Goal: Information Seeking & Learning: Learn about a topic

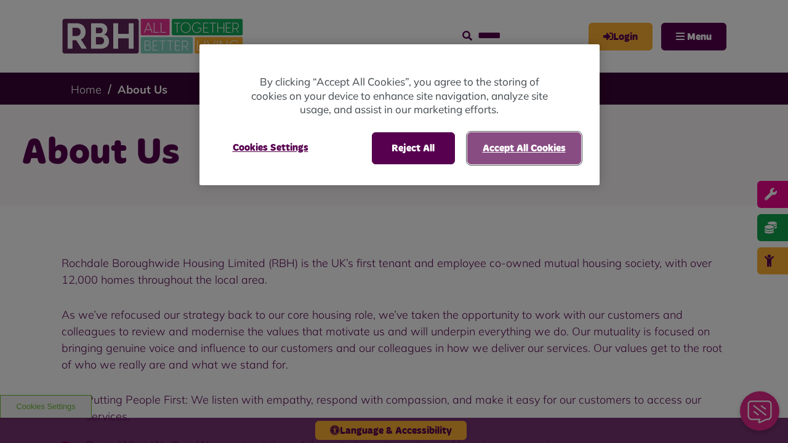
click at [523, 148] on button "Accept All Cookies" at bounding box center [524, 148] width 114 height 32
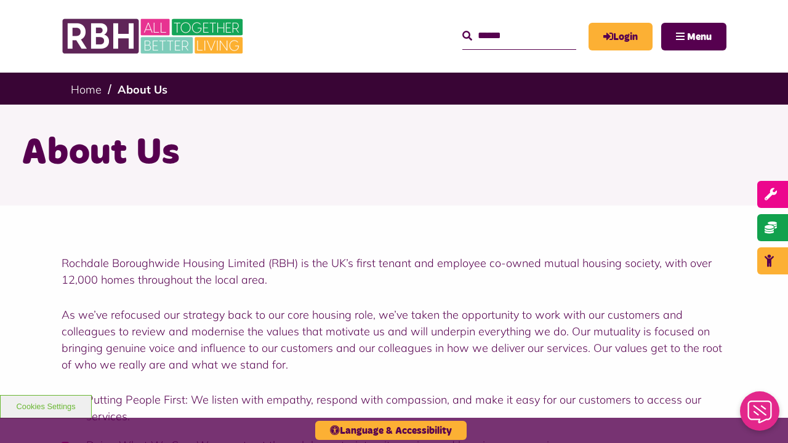
scroll to position [1536, 0]
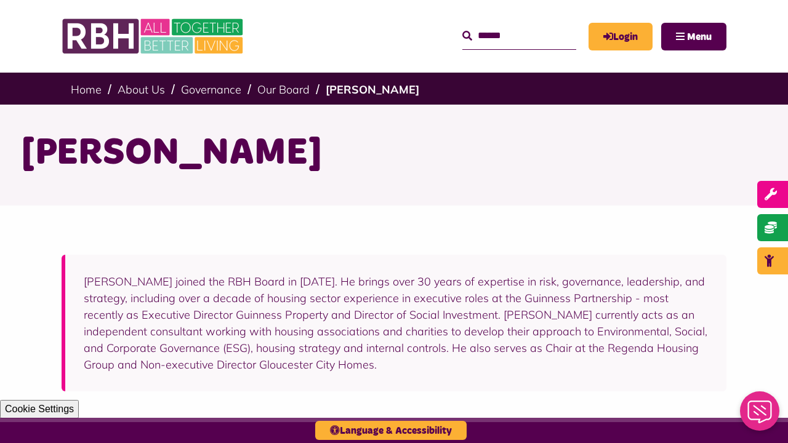
scroll to position [354, 0]
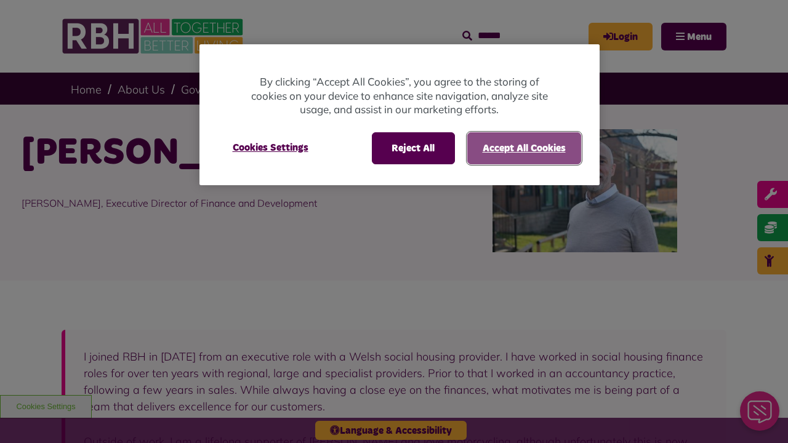
click at [523, 148] on button "Accept All Cookies" at bounding box center [524, 148] width 114 height 32
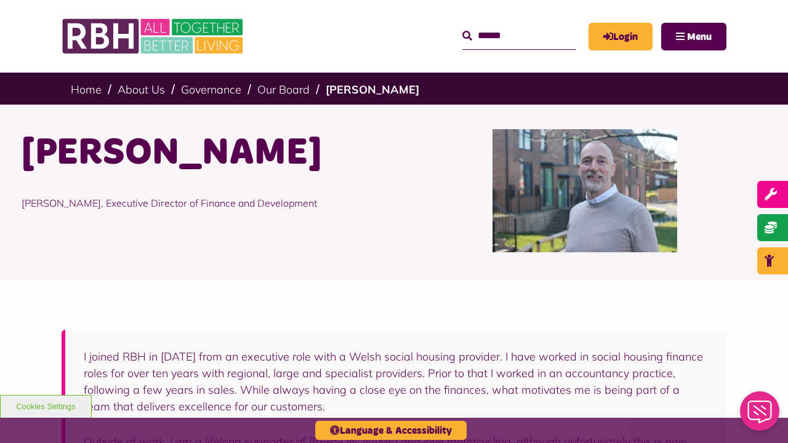
scroll to position [534, 0]
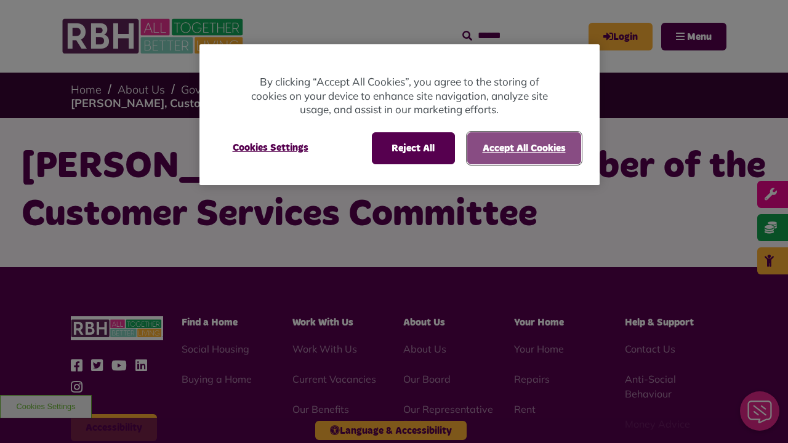
click at [523, 148] on button "Accept All Cookies" at bounding box center [524, 148] width 114 height 32
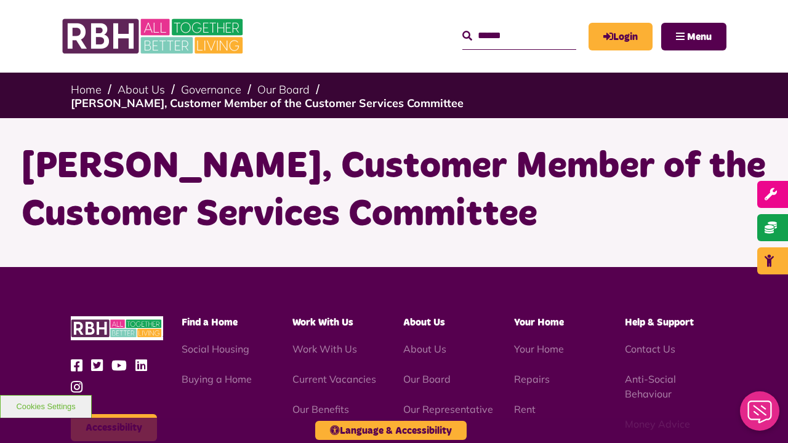
scroll to position [185, 0]
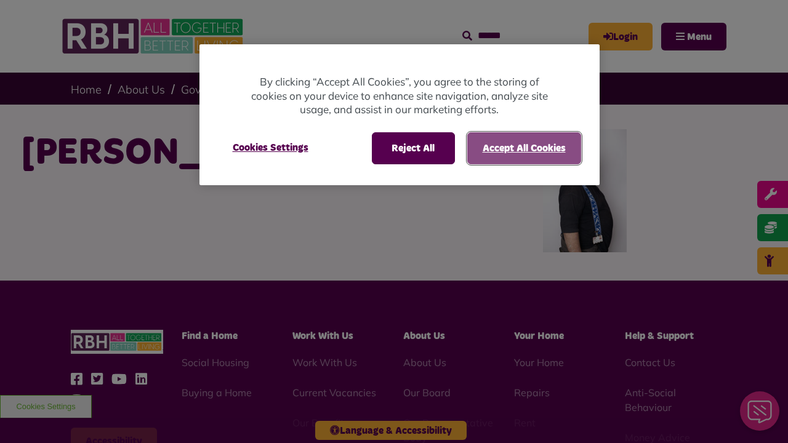
click at [523, 148] on button "Accept All Cookies" at bounding box center [524, 148] width 114 height 32
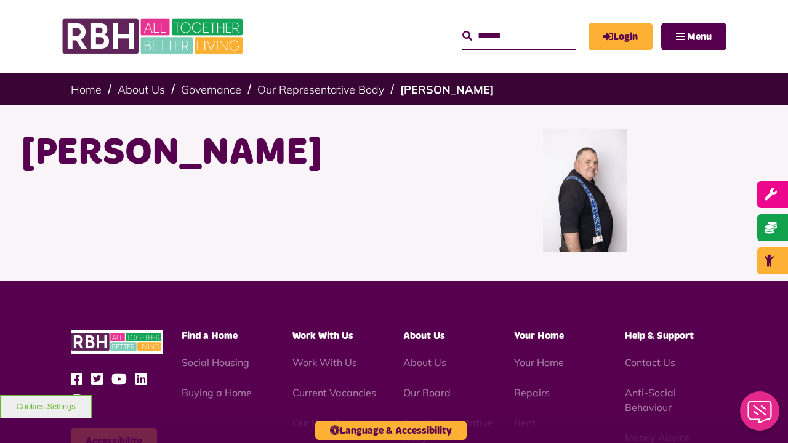
scroll to position [212, 0]
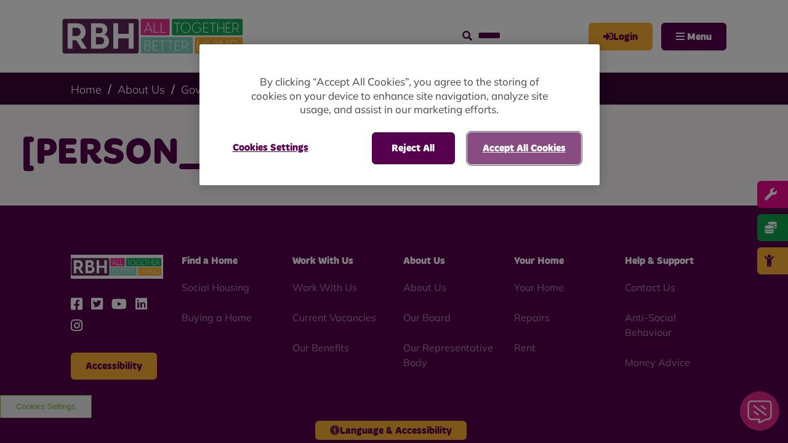
click at [523, 148] on button "Accept All Cookies" at bounding box center [524, 148] width 114 height 32
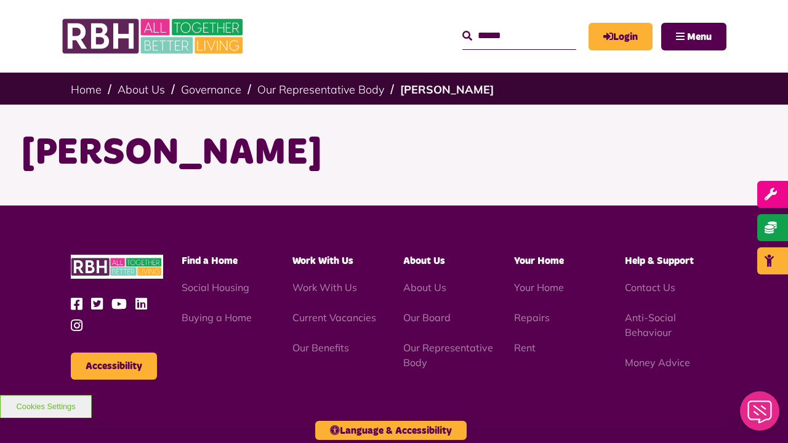
scroll to position [137, 0]
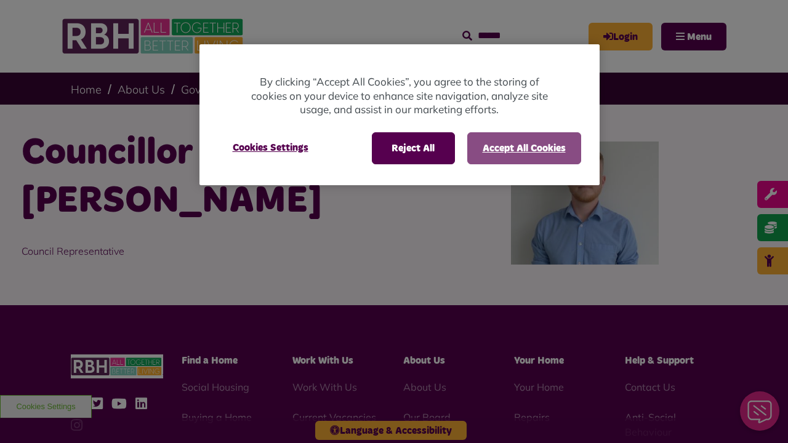
click at [523, 148] on button "Accept All Cookies" at bounding box center [524, 148] width 114 height 32
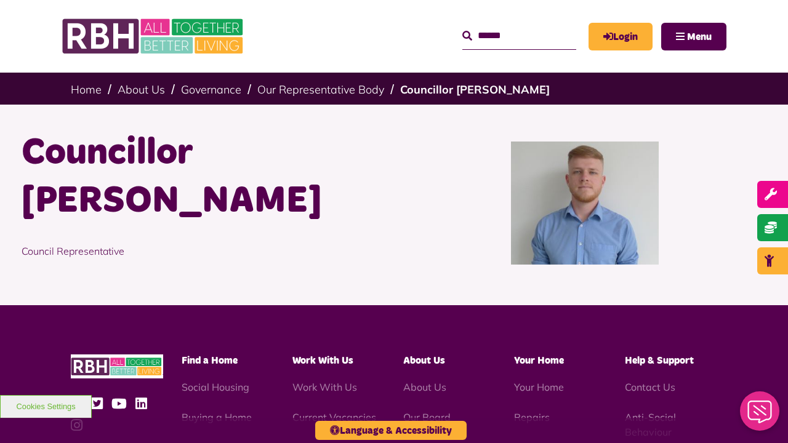
scroll to position [237, 0]
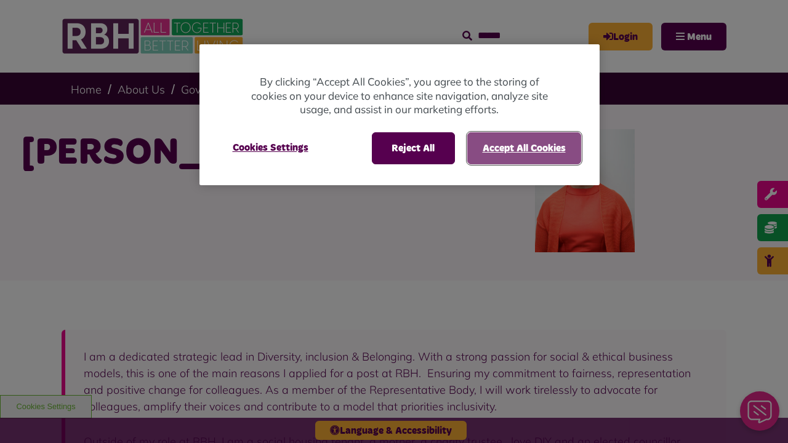
click at [523, 148] on button "Accept All Cookies" at bounding box center [524, 148] width 114 height 32
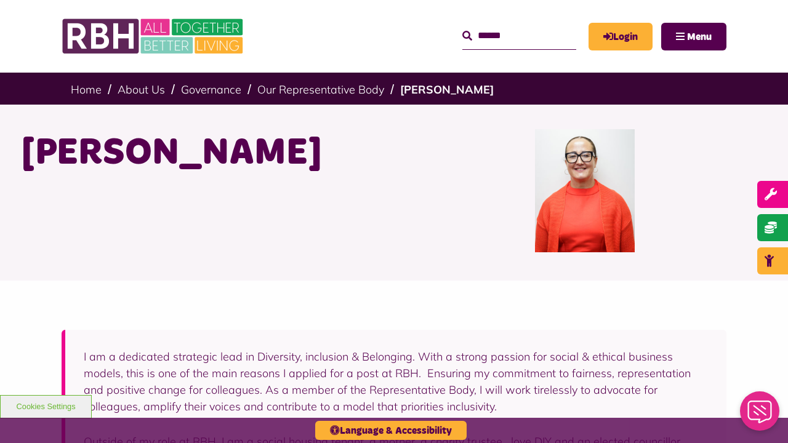
scroll to position [447, 0]
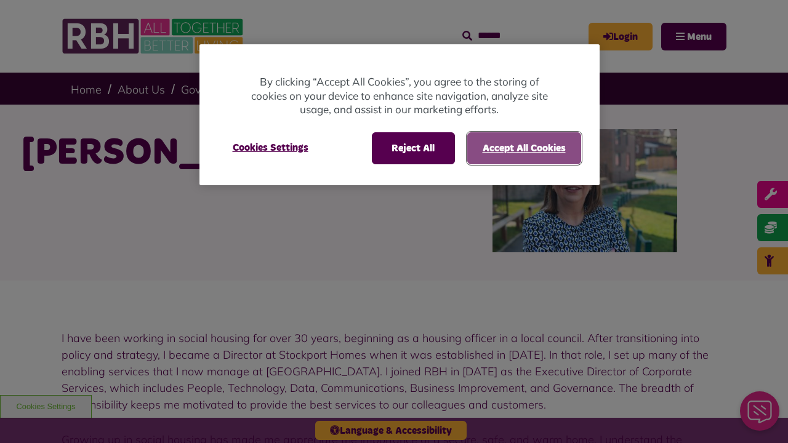
click at [523, 148] on button "Accept All Cookies" at bounding box center [524, 148] width 114 height 32
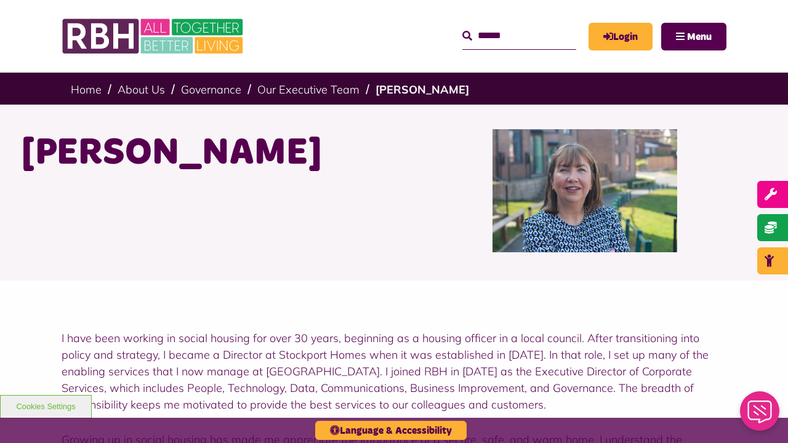
scroll to position [531, 0]
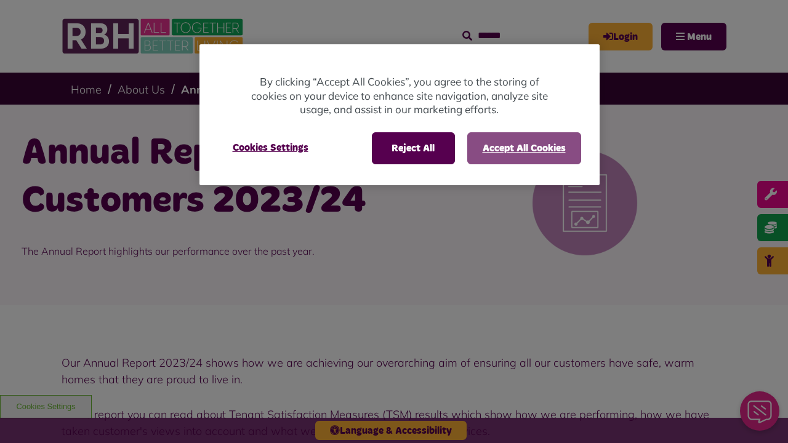
click at [523, 148] on button "Accept All Cookies" at bounding box center [524, 148] width 114 height 32
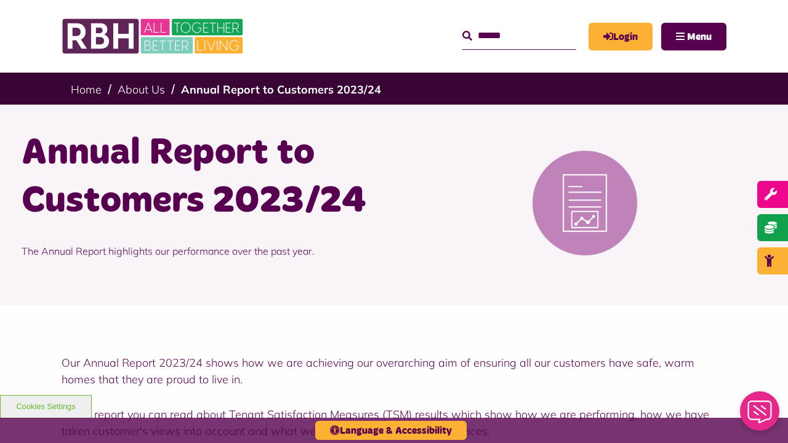
scroll to position [585, 0]
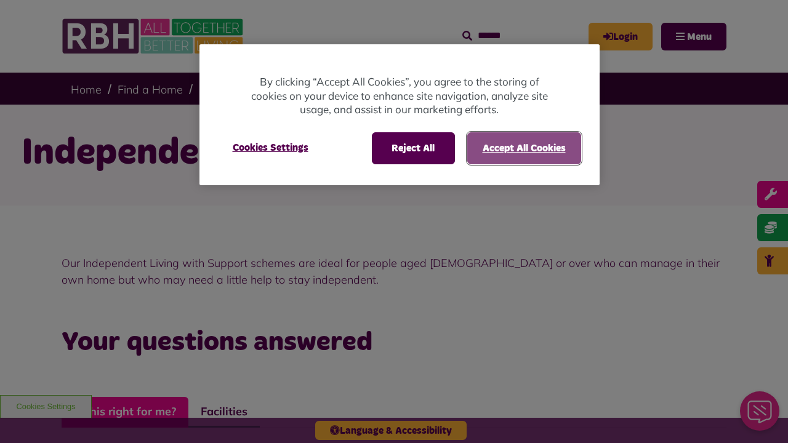
click at [523, 148] on button "Accept All Cookies" at bounding box center [524, 148] width 114 height 32
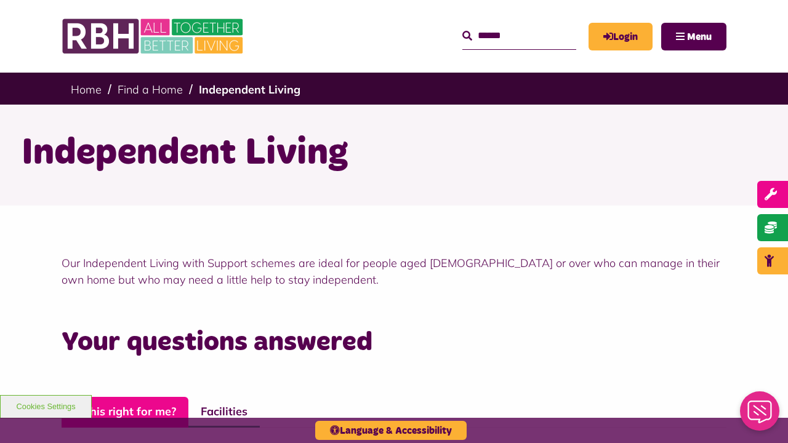
scroll to position [634, 0]
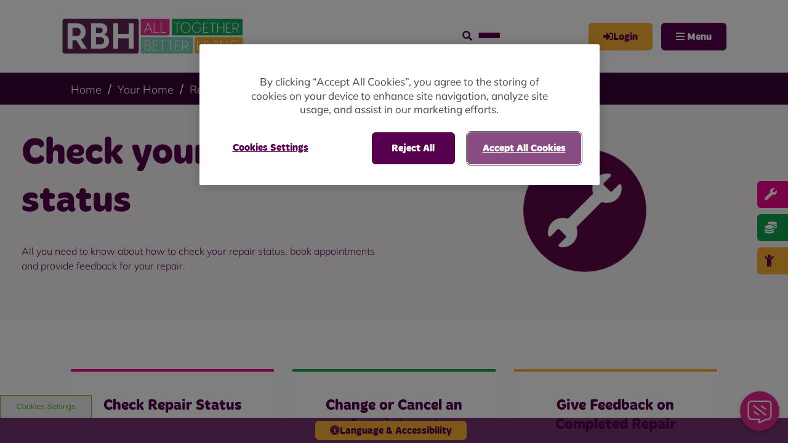
click at [523, 148] on button "Accept All Cookies" at bounding box center [524, 148] width 114 height 32
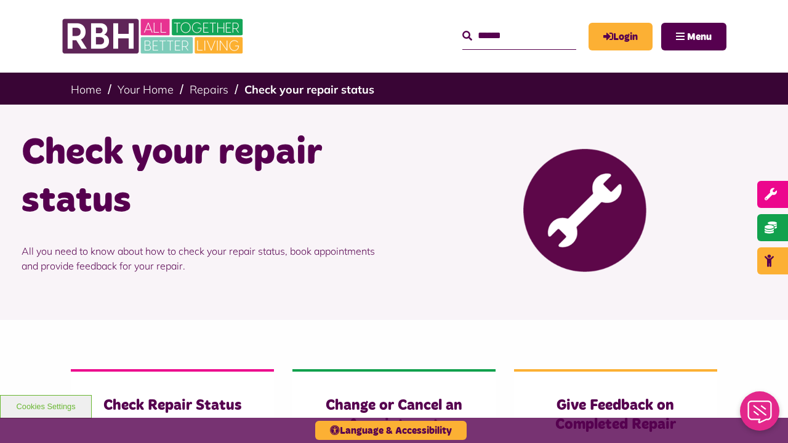
scroll to position [474, 0]
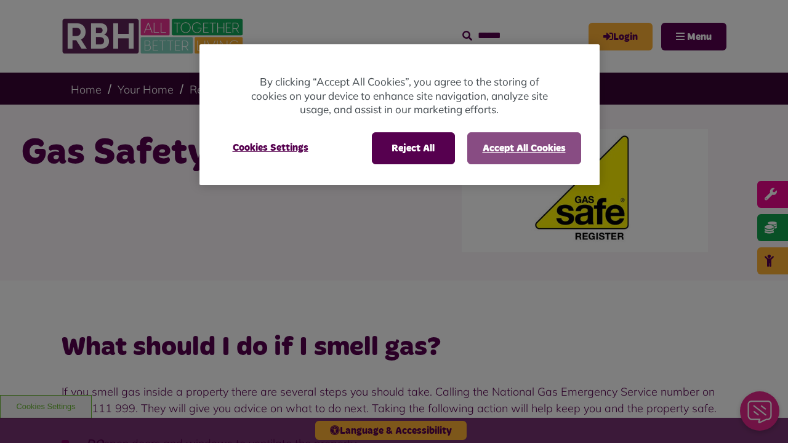
click at [523, 148] on button "Accept All Cookies" at bounding box center [524, 148] width 114 height 32
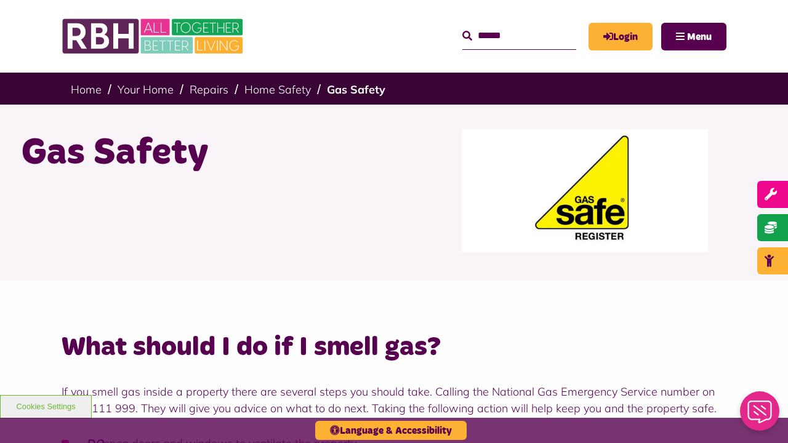
scroll to position [1794, 0]
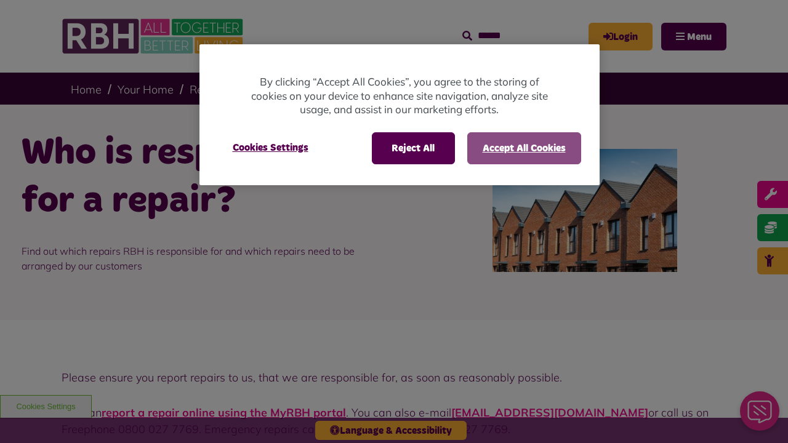
click at [523, 148] on button "Accept All Cookies" at bounding box center [524, 148] width 114 height 32
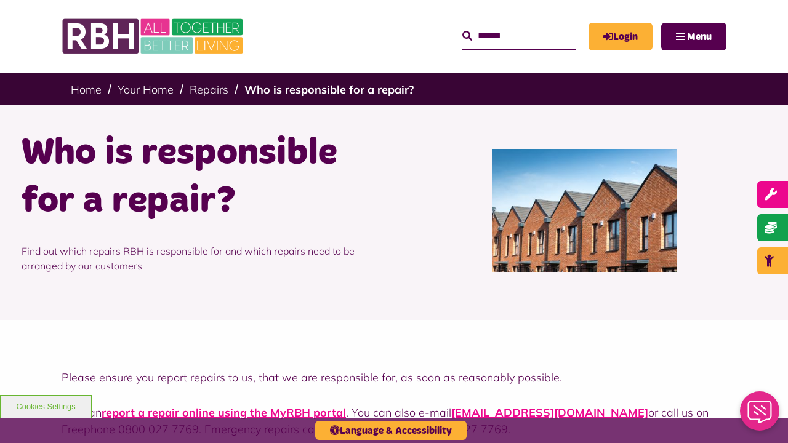
scroll to position [672, 0]
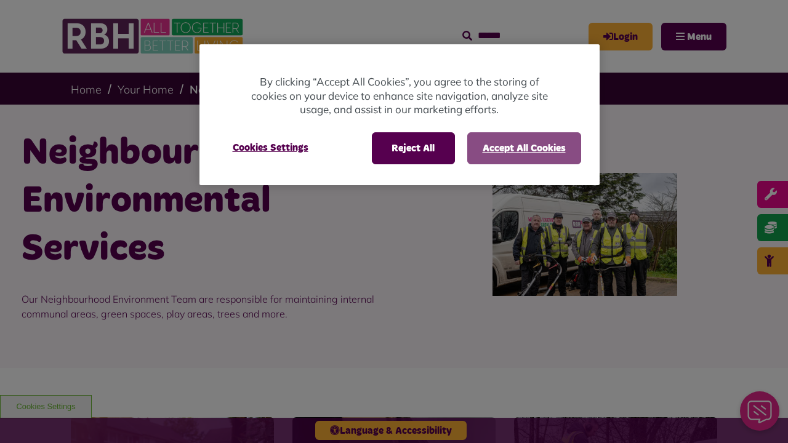
click at [523, 148] on button "Accept All Cookies" at bounding box center [524, 148] width 114 height 32
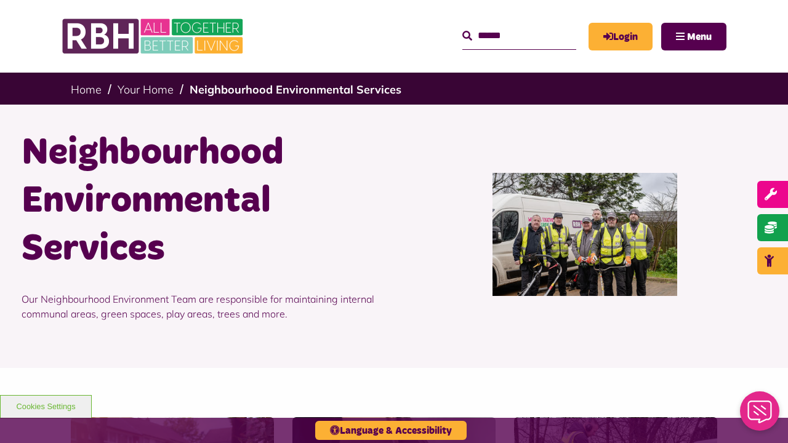
scroll to position [1195, 0]
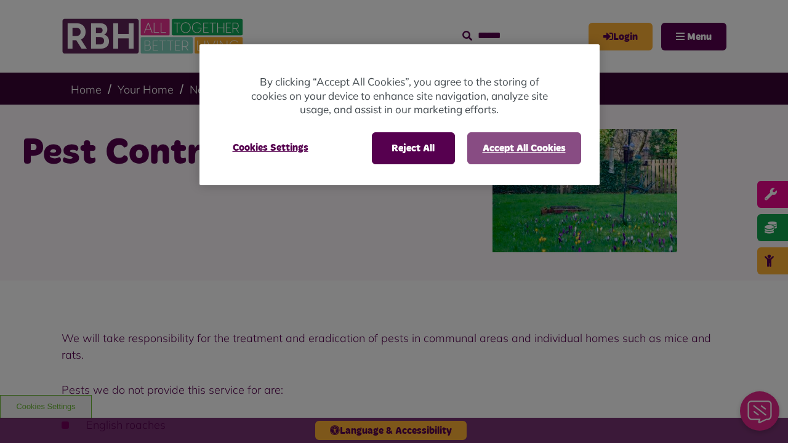
click at [523, 148] on button "Accept All Cookies" at bounding box center [524, 148] width 114 height 32
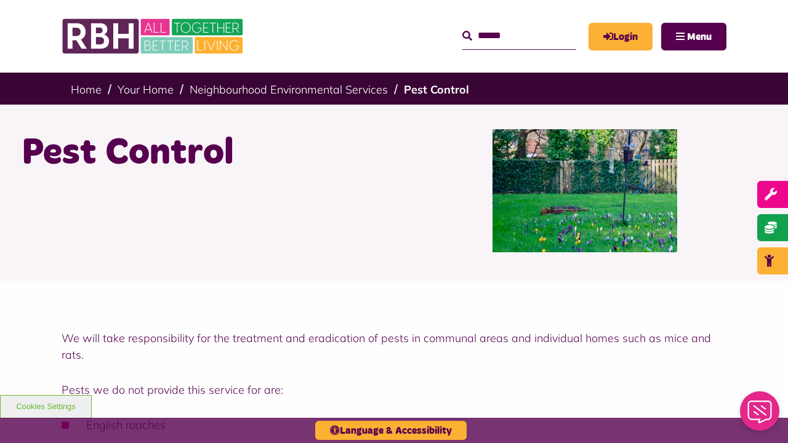
scroll to position [1387, 0]
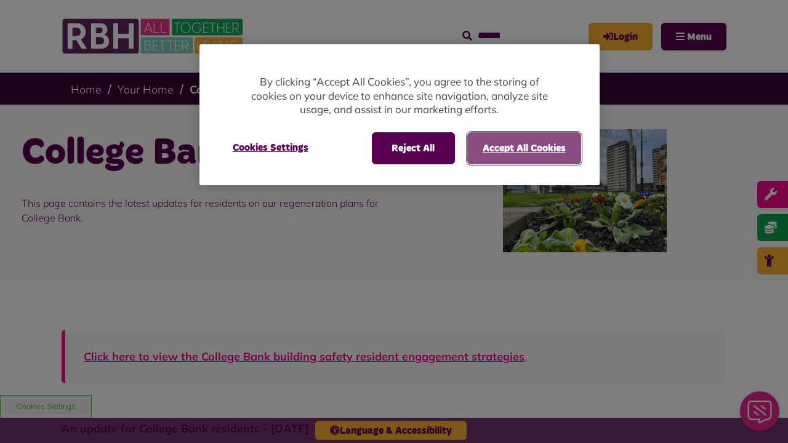
click at [523, 148] on button "Accept All Cookies" at bounding box center [524, 148] width 114 height 32
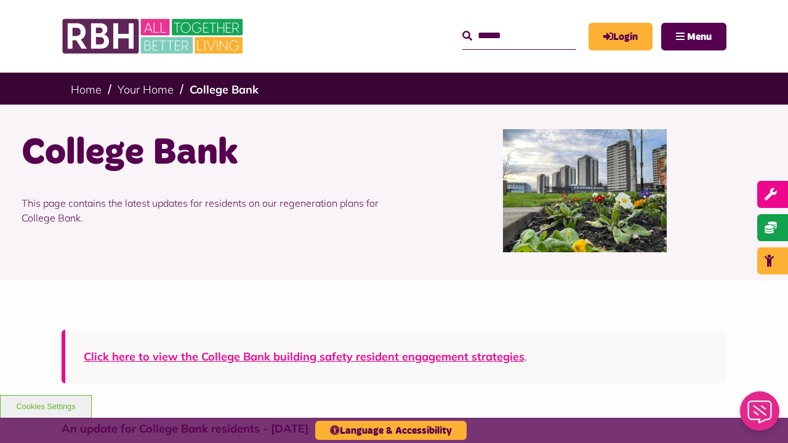
scroll to position [693, 0]
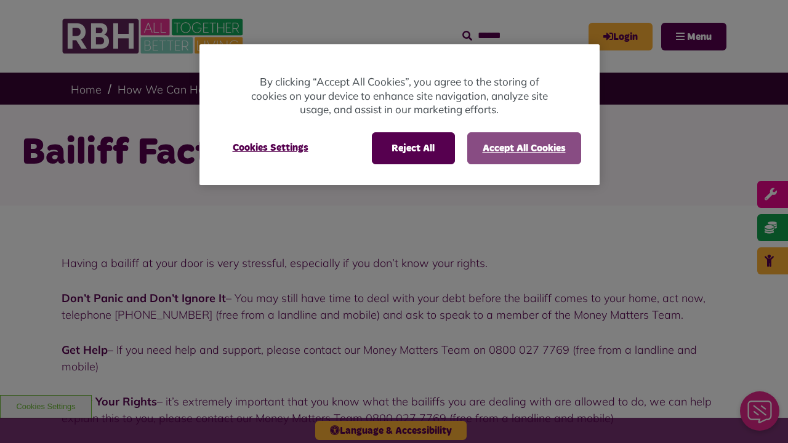
click at [523, 148] on button "Accept All Cookies" at bounding box center [524, 148] width 114 height 32
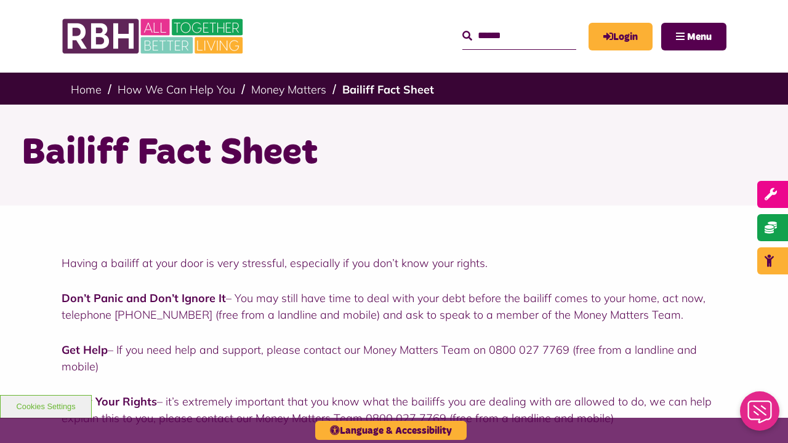
scroll to position [734, 0]
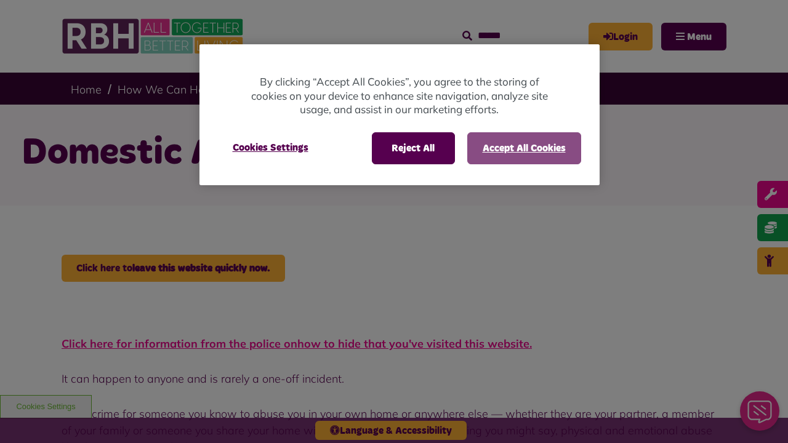
click at [523, 148] on button "Accept All Cookies" at bounding box center [524, 148] width 114 height 32
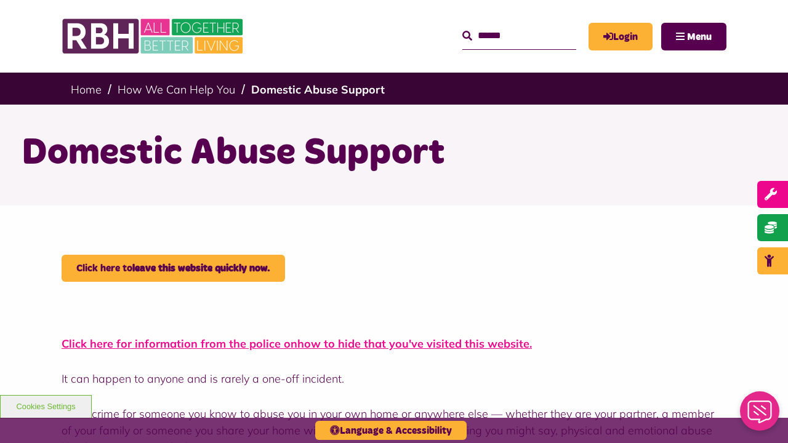
scroll to position [1334, 0]
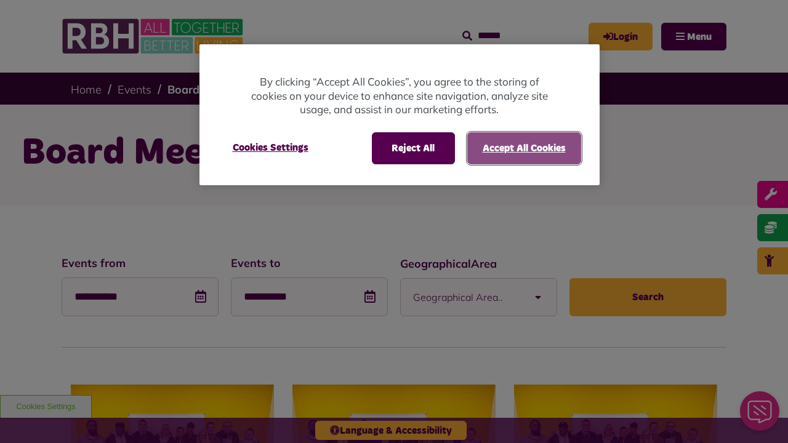
click at [523, 148] on button "Accept All Cookies" at bounding box center [524, 148] width 114 height 32
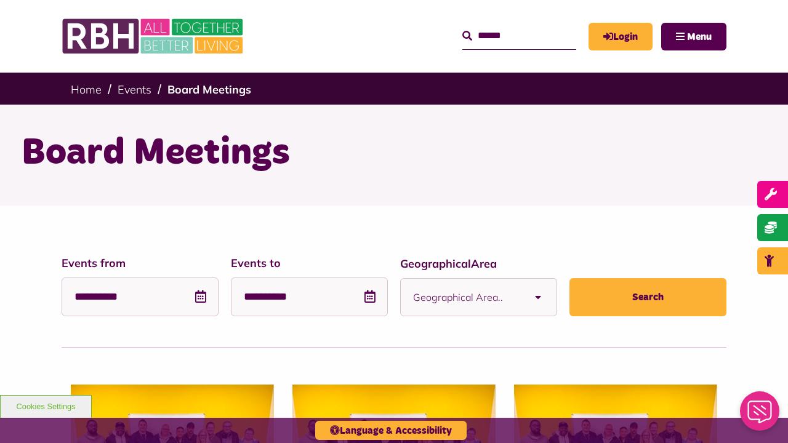
scroll to position [1501, 0]
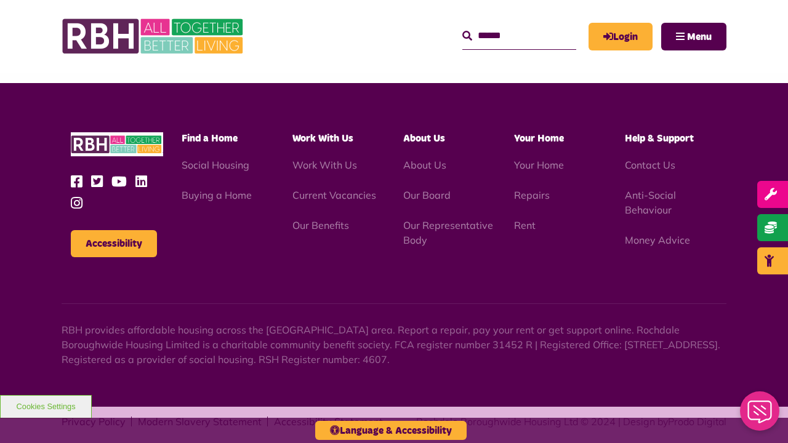
scroll to position [1501, 0]
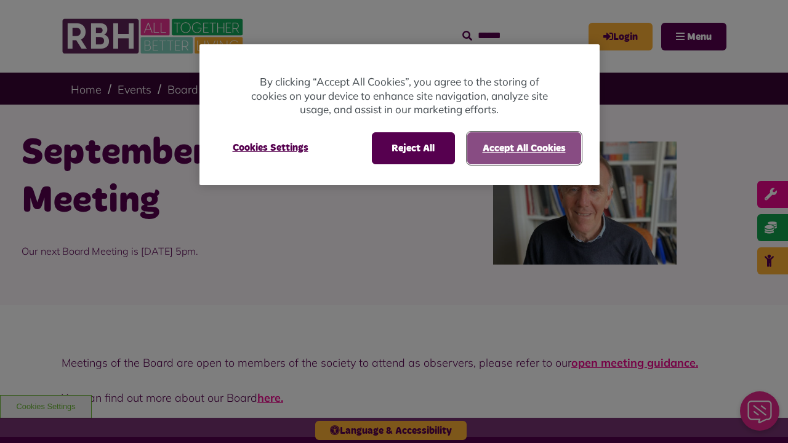
click at [523, 148] on button "Accept All Cookies" at bounding box center [524, 148] width 114 height 32
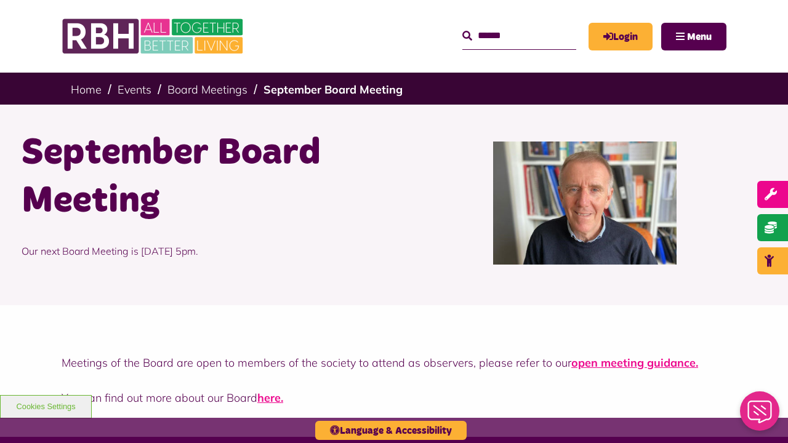
scroll to position [369, 0]
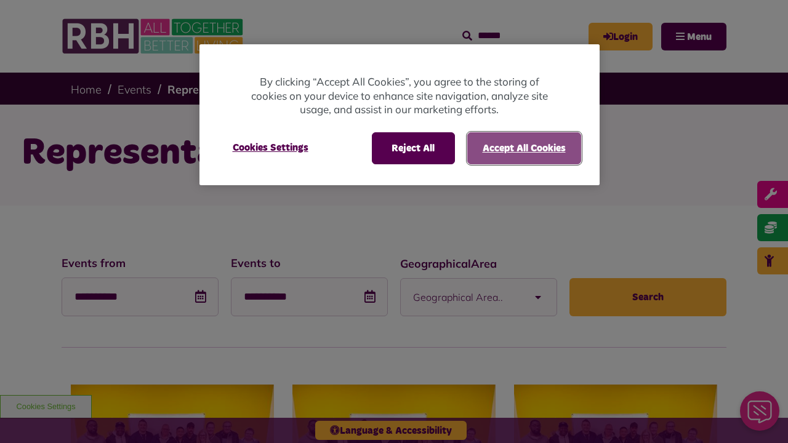
click at [523, 148] on button "Accept All Cookies" at bounding box center [524, 148] width 114 height 32
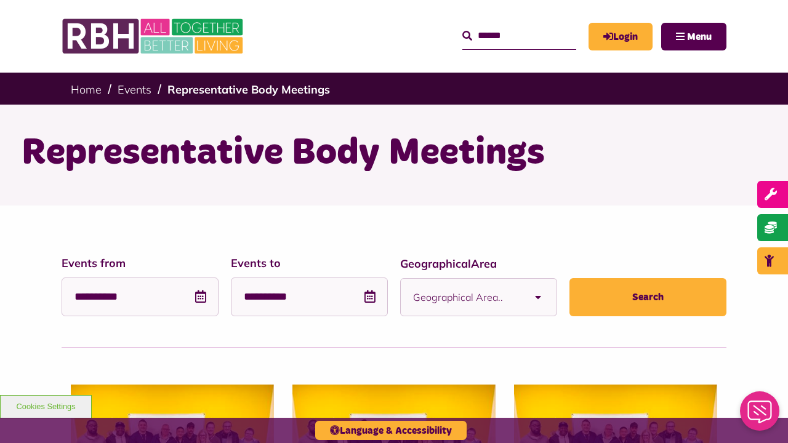
scroll to position [1501, 0]
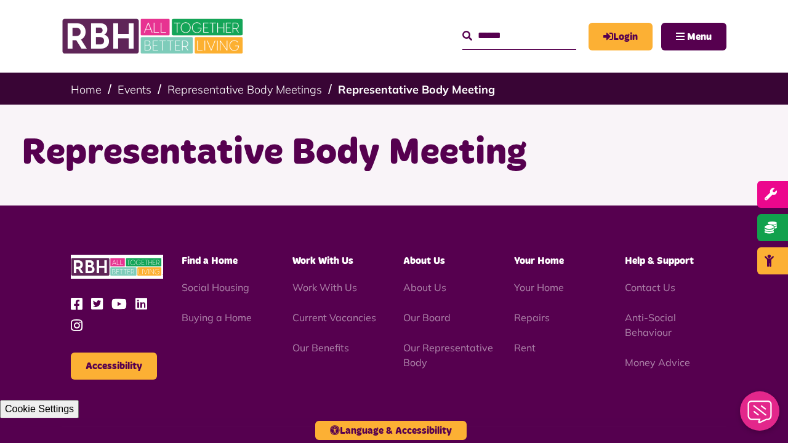
scroll to position [137, 0]
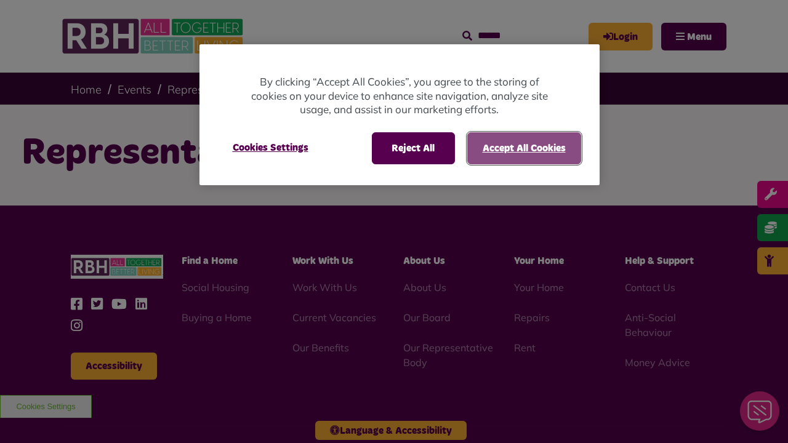
click at [523, 148] on button "Accept All Cookies" at bounding box center [524, 148] width 114 height 32
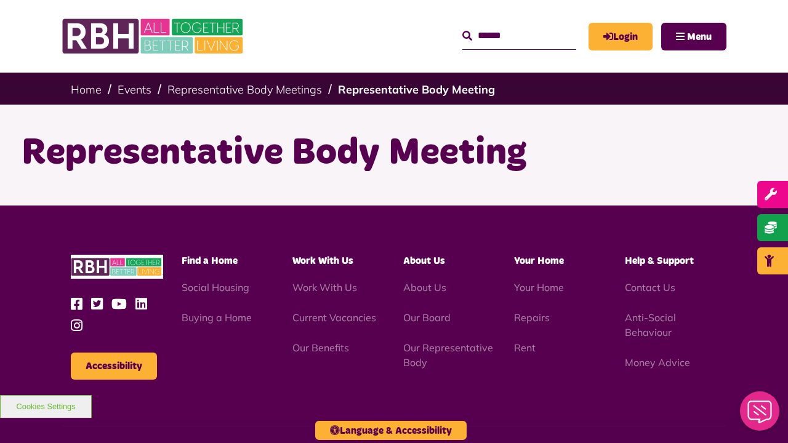
scroll to position [137, 0]
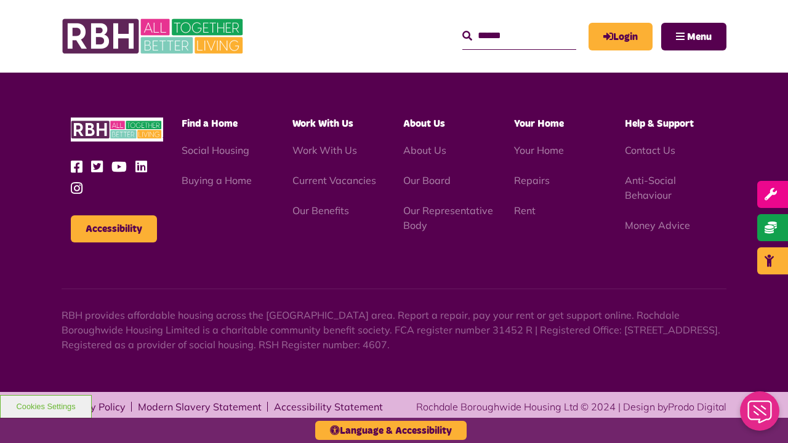
scroll to position [137, 0]
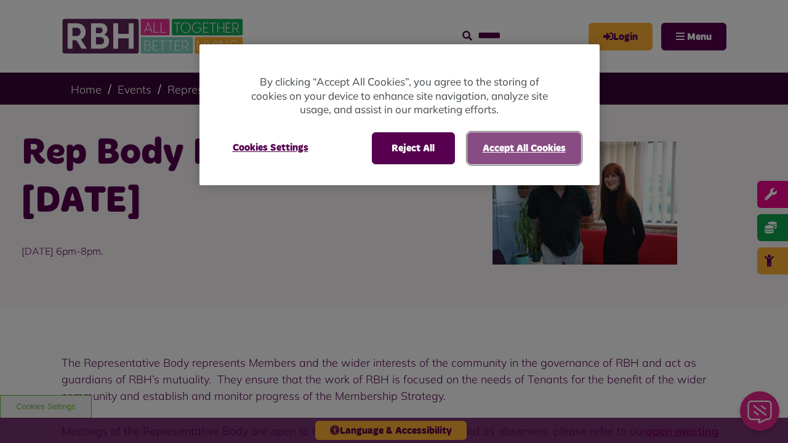
click at [523, 148] on button "Accept All Cookies" at bounding box center [524, 148] width 114 height 32
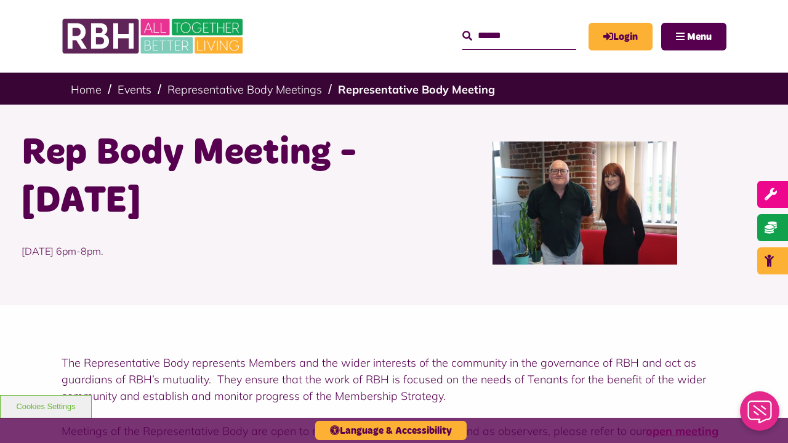
scroll to position [540, 0]
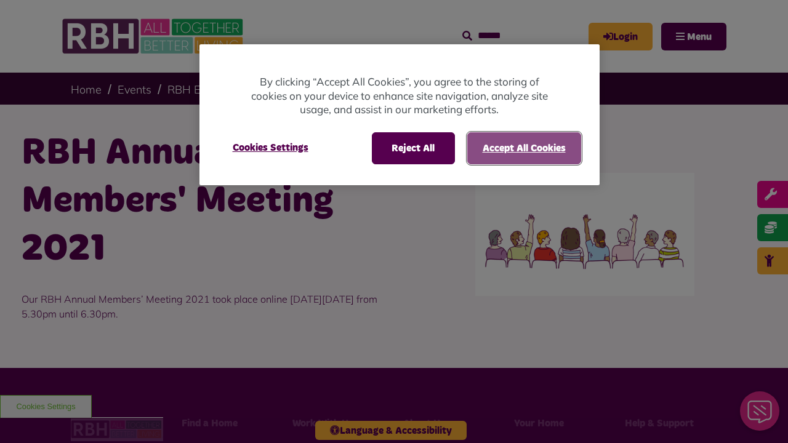
click at [523, 148] on button "Accept All Cookies" at bounding box center [524, 148] width 114 height 32
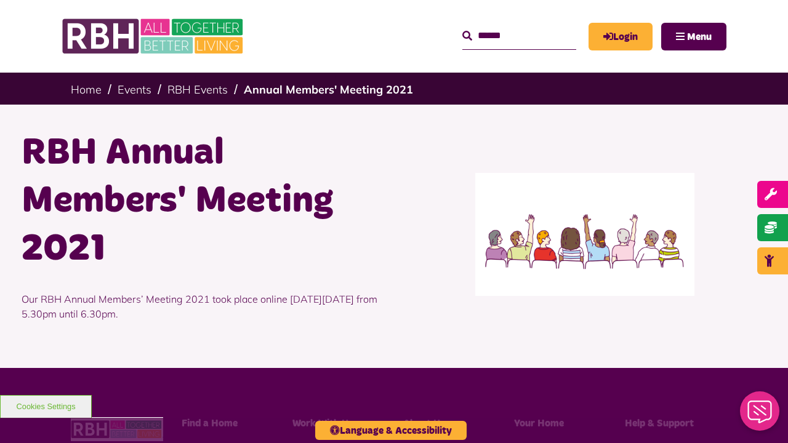
scroll to position [300, 0]
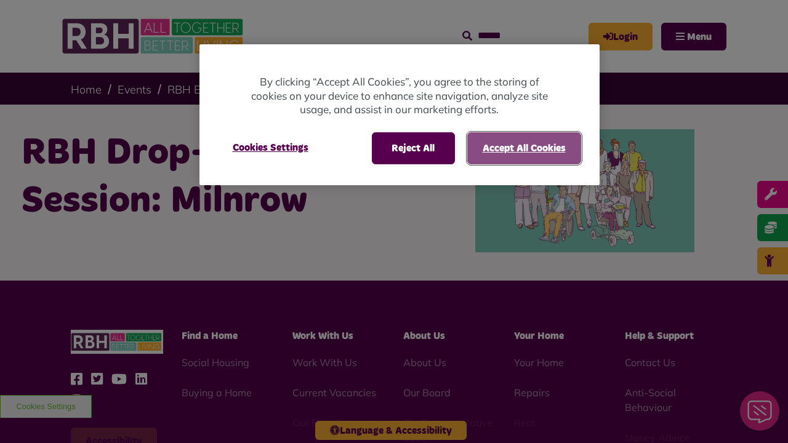
click at [523, 148] on button "Accept All Cookies" at bounding box center [524, 148] width 114 height 32
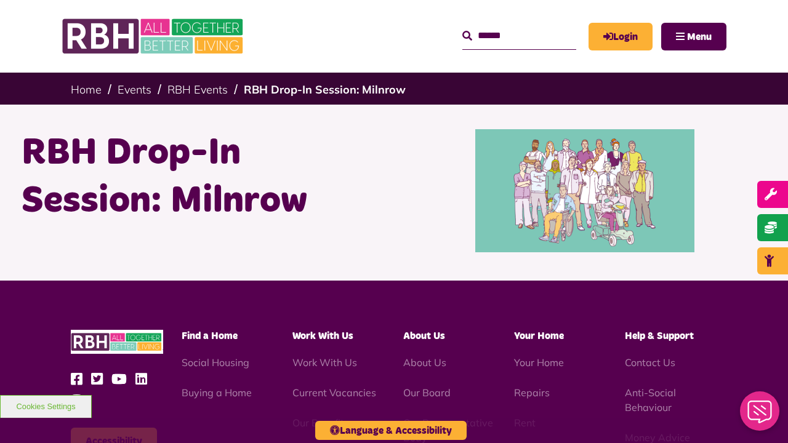
scroll to position [212, 0]
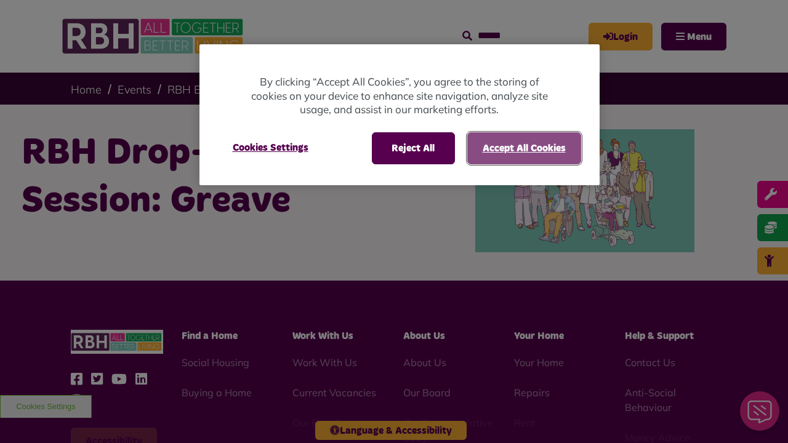
click at [523, 148] on button "Accept All Cookies" at bounding box center [524, 148] width 114 height 32
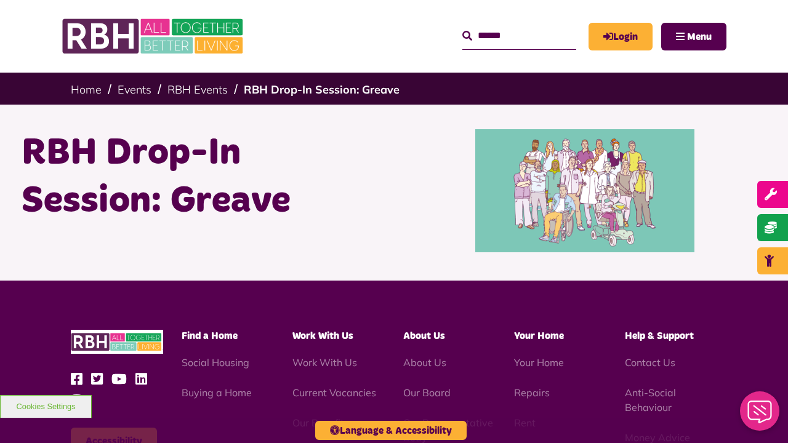
scroll to position [212, 0]
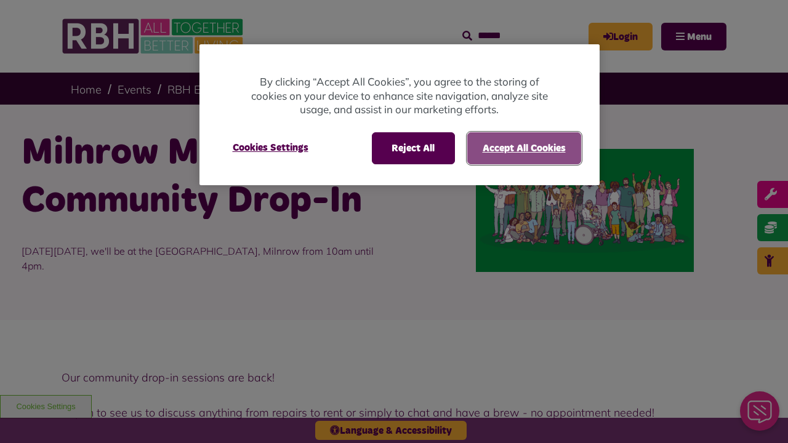
click at [523, 148] on button "Accept All Cookies" at bounding box center [524, 148] width 114 height 32
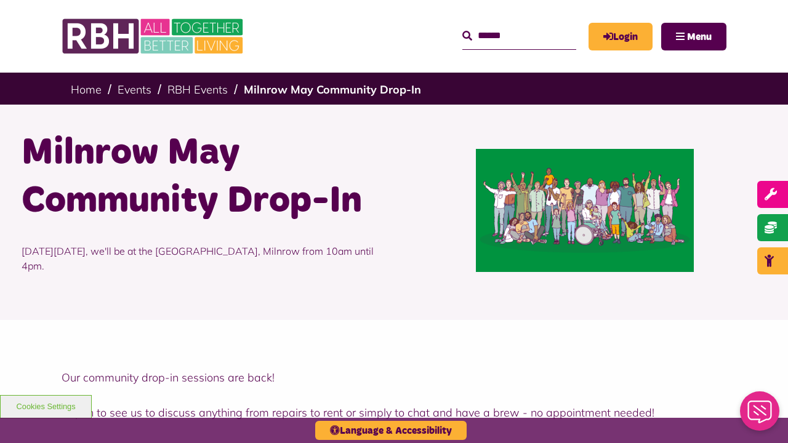
scroll to position [745, 0]
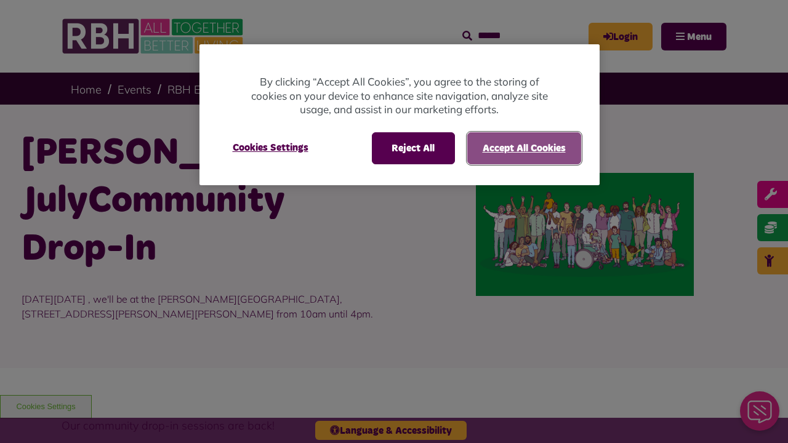
click at [523, 148] on button "Accept All Cookies" at bounding box center [524, 148] width 114 height 32
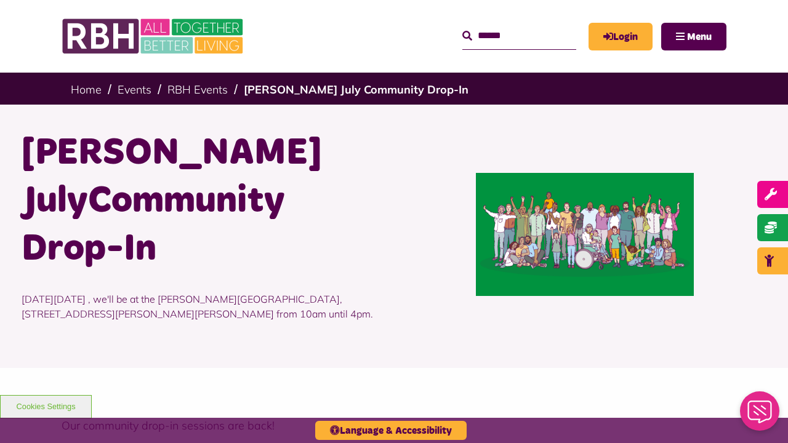
scroll to position [793, 0]
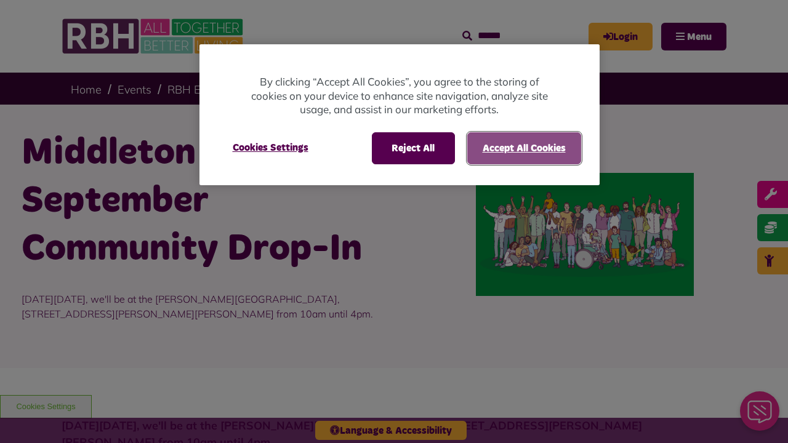
click at [523, 148] on button "Accept All Cookies" at bounding box center [524, 148] width 114 height 32
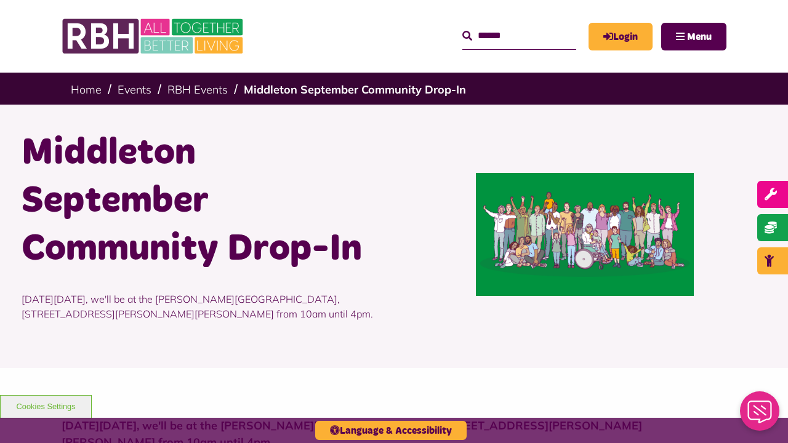
scroll to position [686, 0]
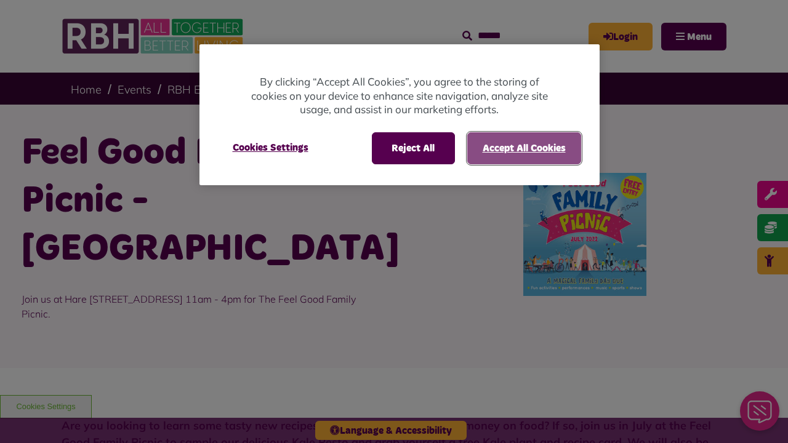
click at [523, 148] on button "Accept All Cookies" at bounding box center [524, 148] width 114 height 32
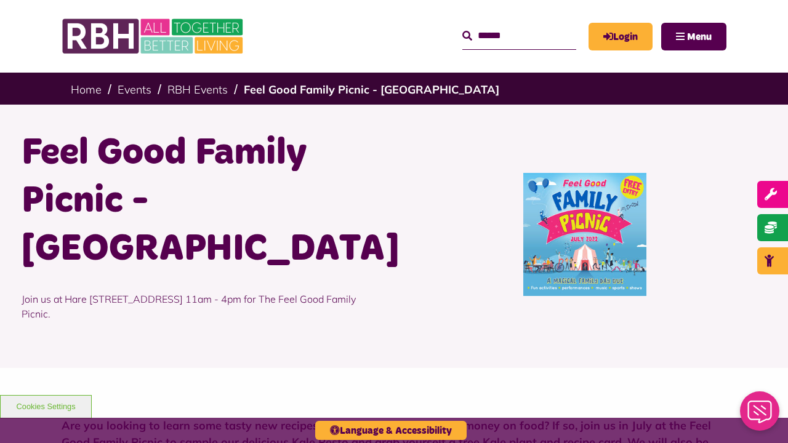
scroll to position [601, 0]
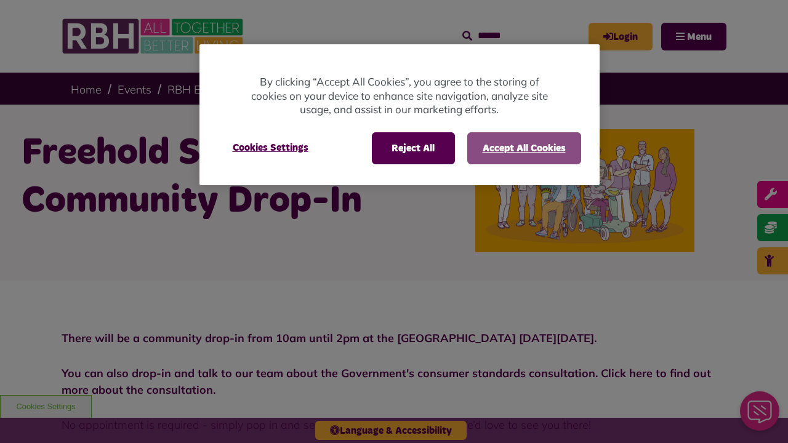
click at [523, 148] on button "Accept All Cookies" at bounding box center [524, 148] width 114 height 32
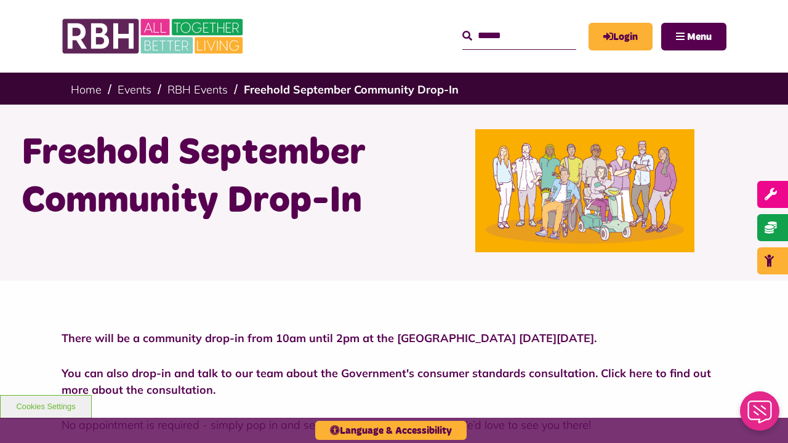
scroll to position [396, 0]
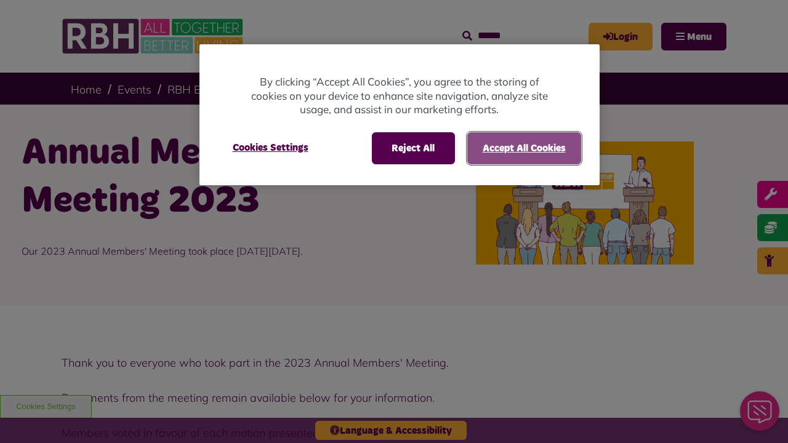
click at [523, 148] on button "Accept All Cookies" at bounding box center [524, 148] width 114 height 32
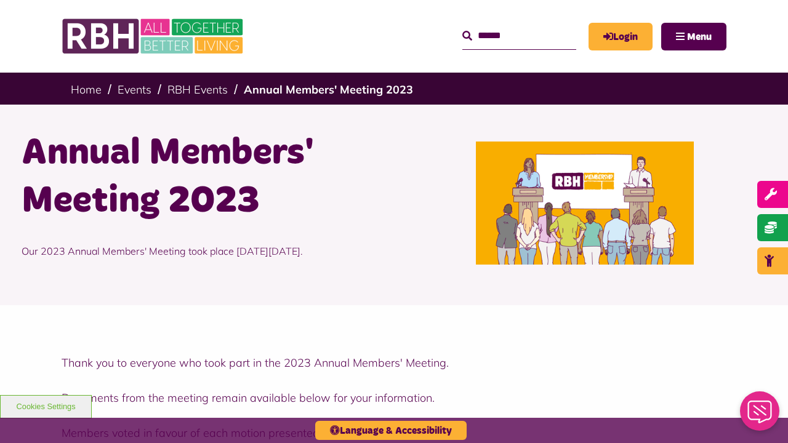
scroll to position [954, 0]
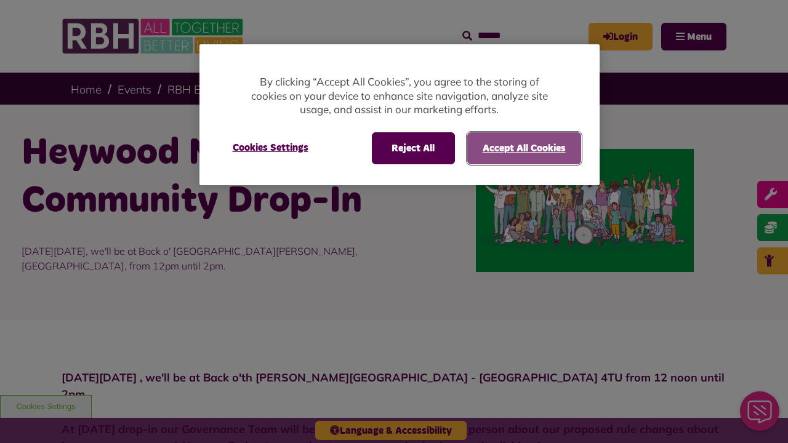
click at [523, 148] on button "Accept All Cookies" at bounding box center [524, 148] width 114 height 32
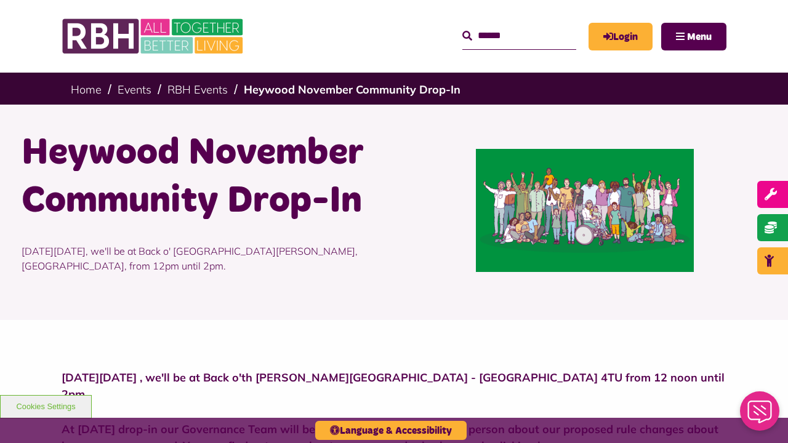
scroll to position [654, 0]
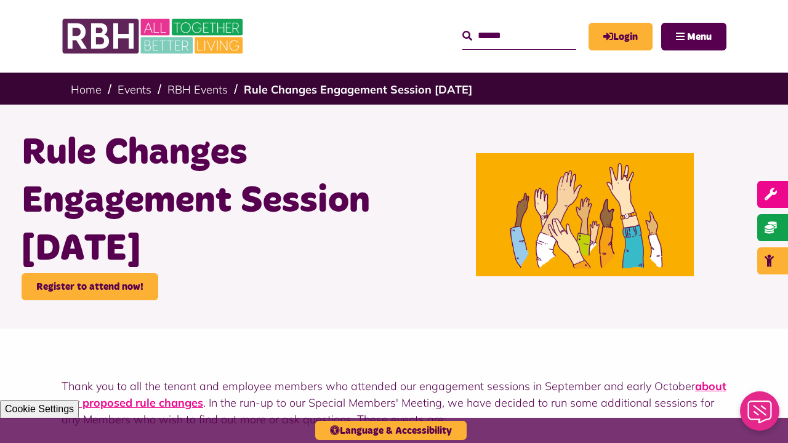
scroll to position [599, 0]
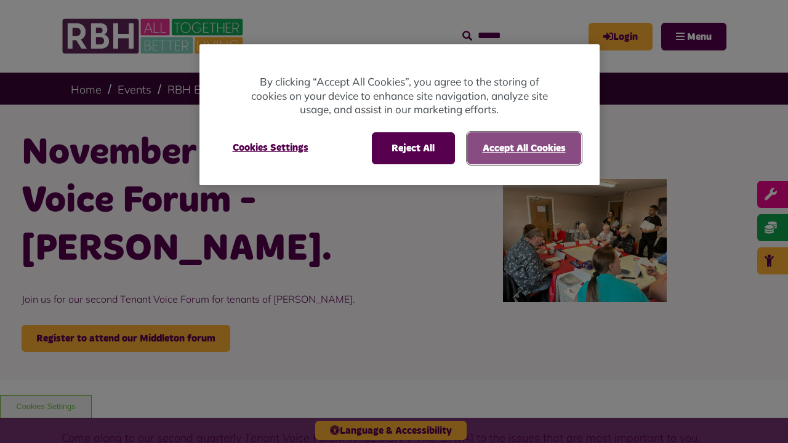
click at [523, 148] on button "Accept All Cookies" at bounding box center [524, 148] width 114 height 32
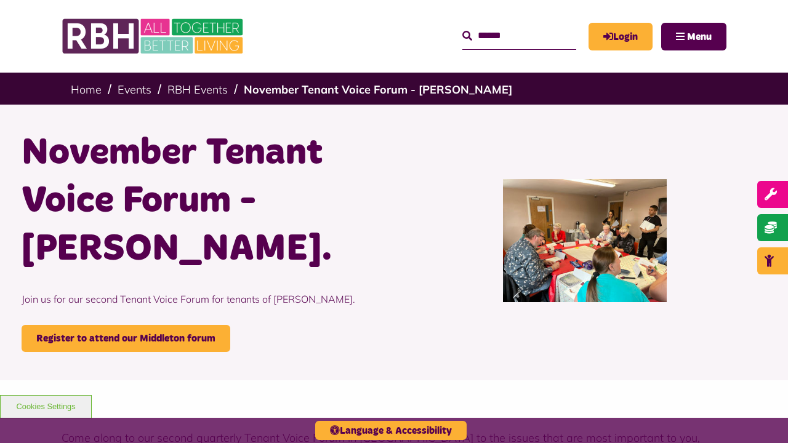
scroll to position [684, 0]
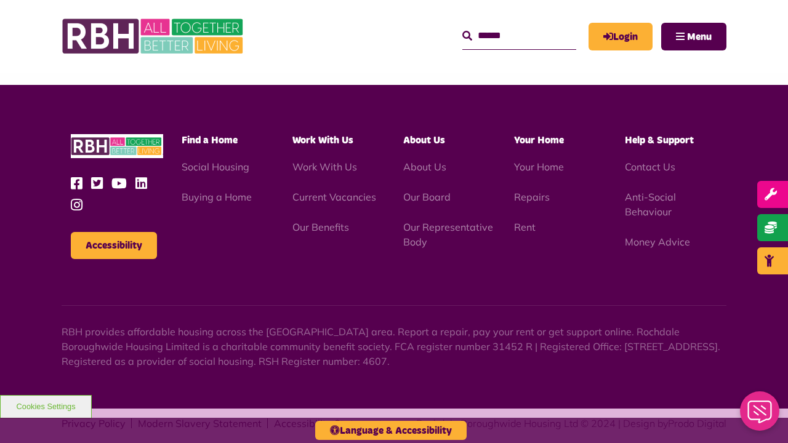
scroll to position [684, 0]
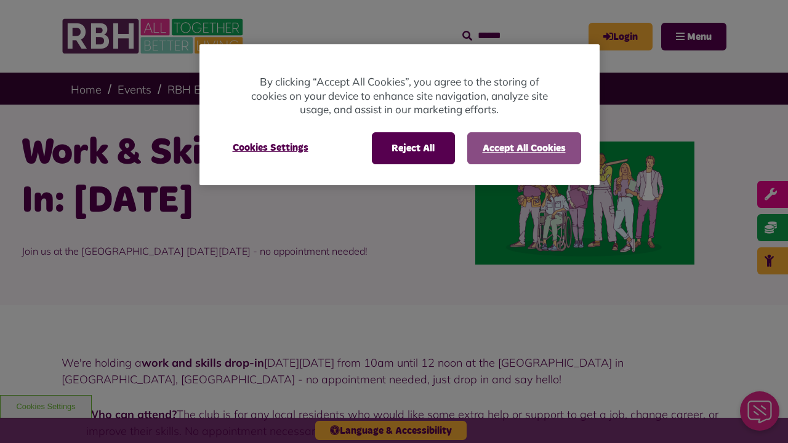
click at [523, 148] on button "Accept All Cookies" at bounding box center [524, 148] width 114 height 32
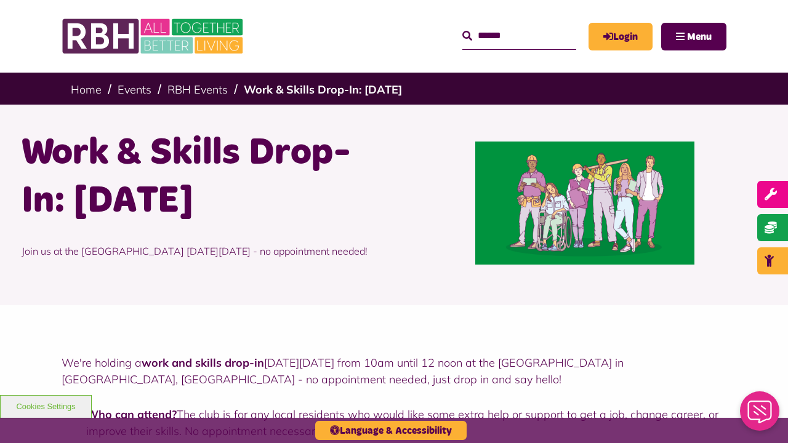
scroll to position [585, 0]
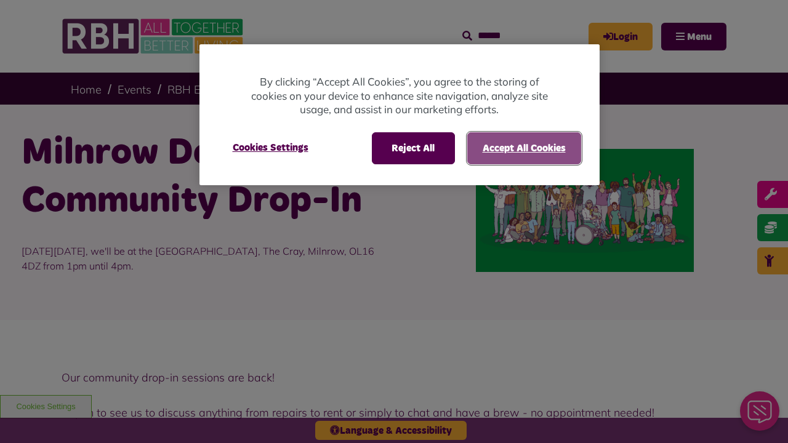
click at [523, 148] on button "Accept All Cookies" at bounding box center [524, 148] width 114 height 32
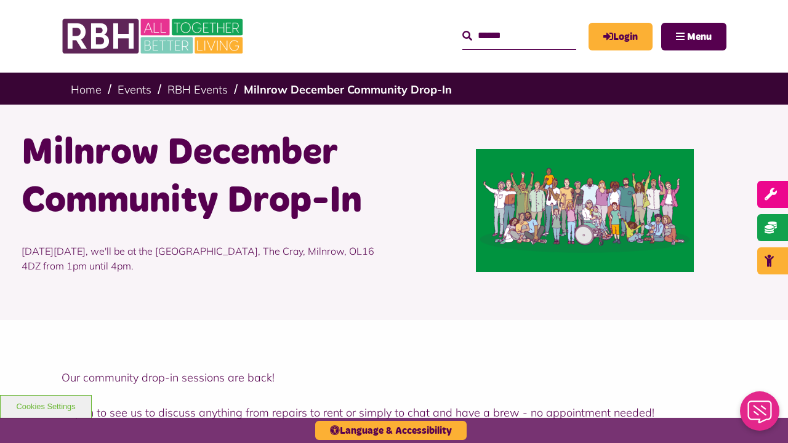
scroll to position [454, 0]
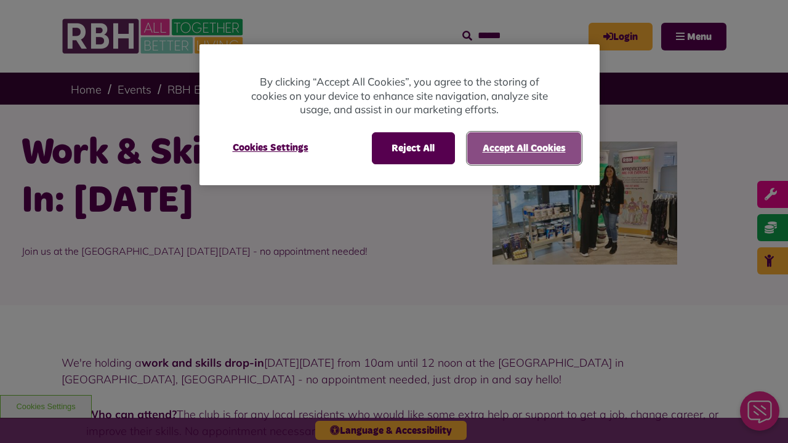
click at [523, 148] on button "Accept All Cookies" at bounding box center [524, 148] width 114 height 32
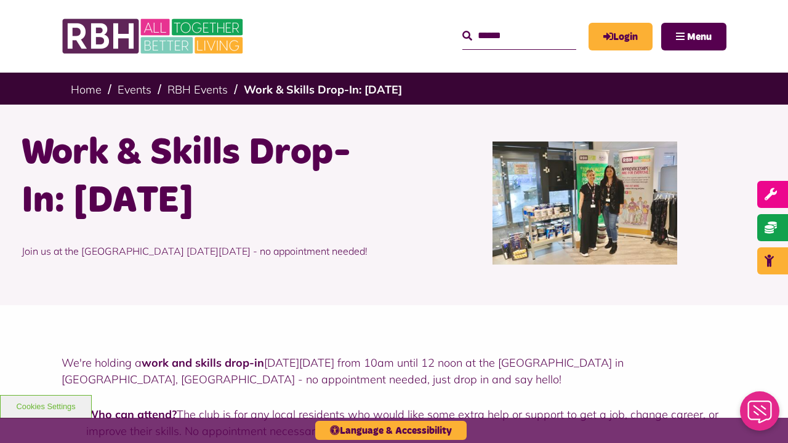
scroll to position [614, 0]
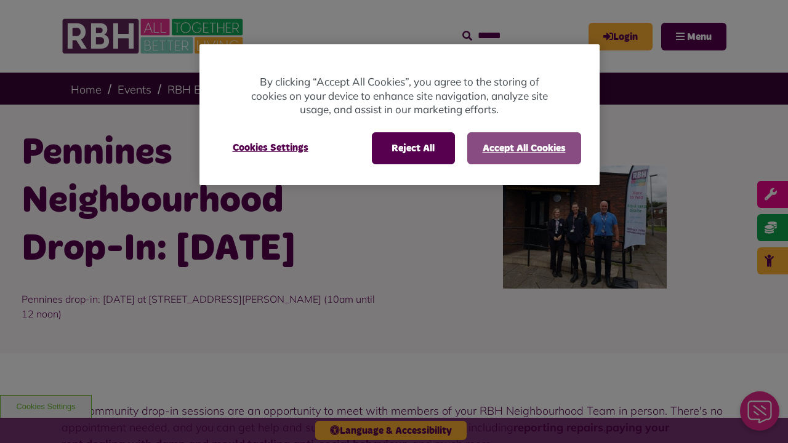
click at [523, 148] on button "Accept All Cookies" at bounding box center [524, 148] width 114 height 32
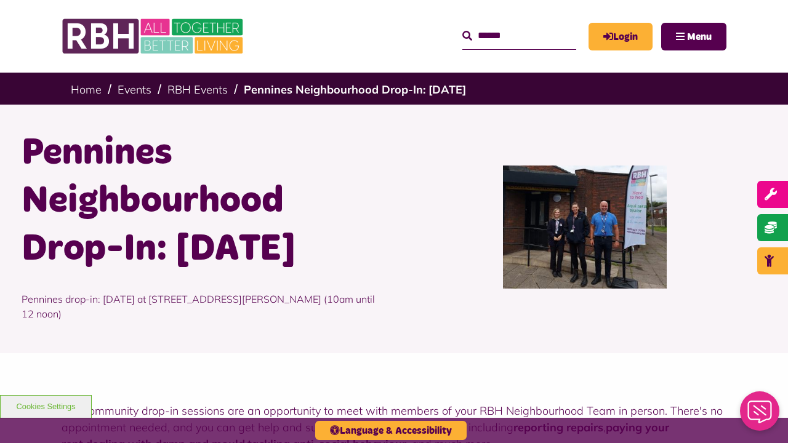
scroll to position [553, 0]
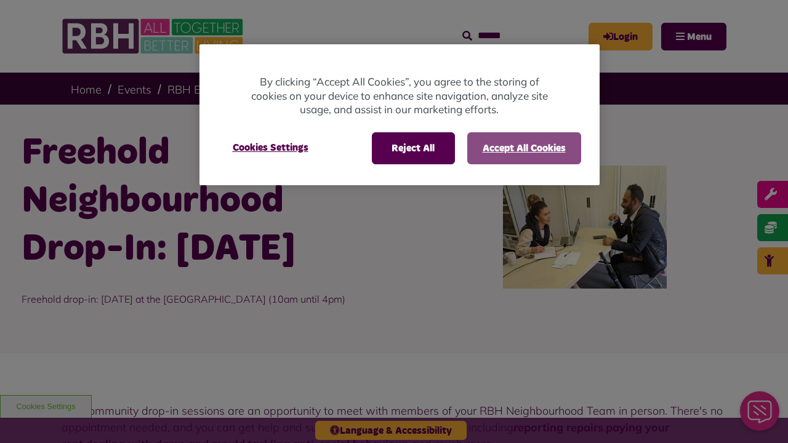
click at [523, 148] on button "Accept All Cookies" at bounding box center [524, 148] width 114 height 32
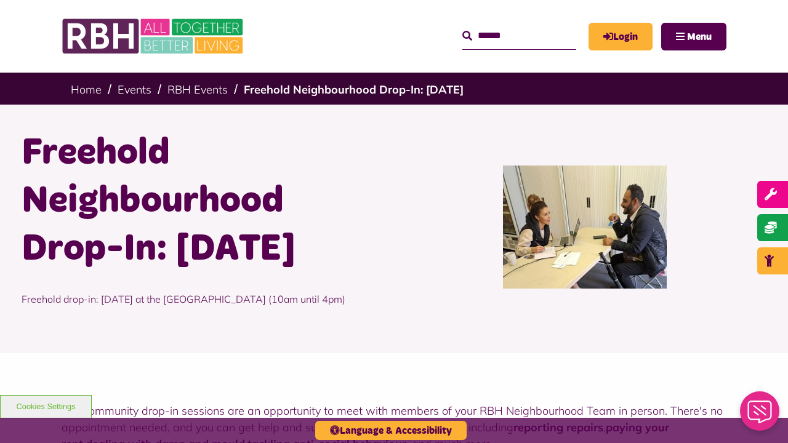
scroll to position [605, 0]
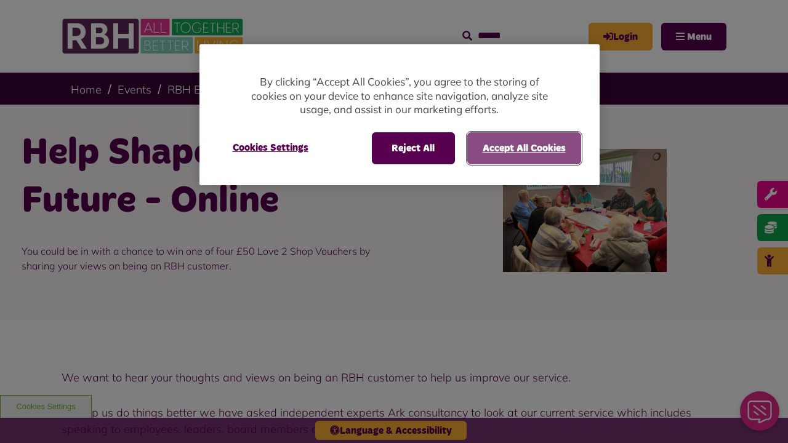
click at [523, 148] on button "Accept All Cookies" at bounding box center [524, 148] width 114 height 32
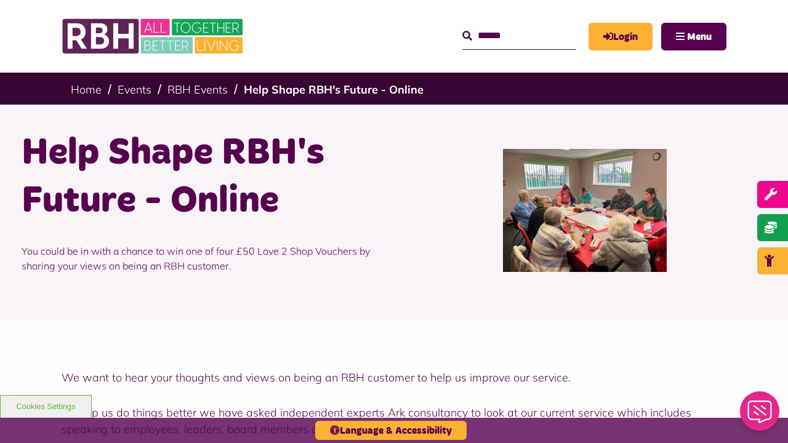
scroll to position [812, 0]
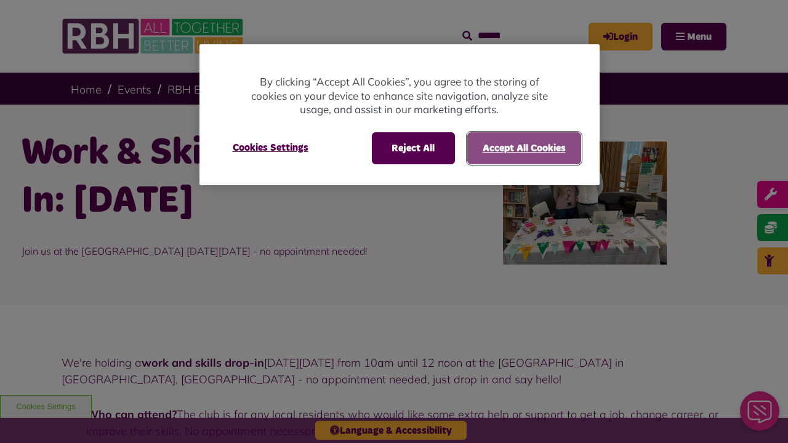
click at [523, 148] on button "Accept All Cookies" at bounding box center [524, 148] width 114 height 32
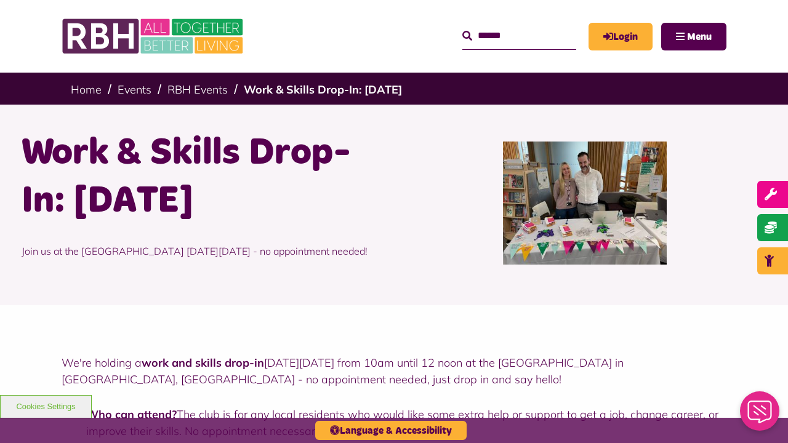
scroll to position [614, 0]
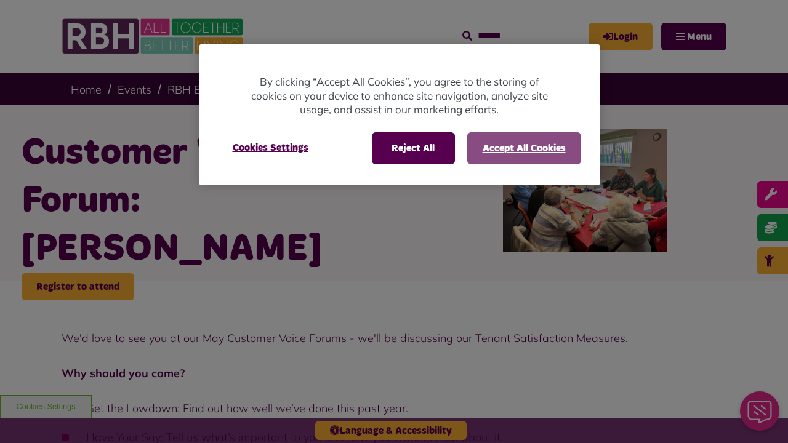
click at [523, 148] on button "Accept All Cookies" at bounding box center [524, 148] width 114 height 32
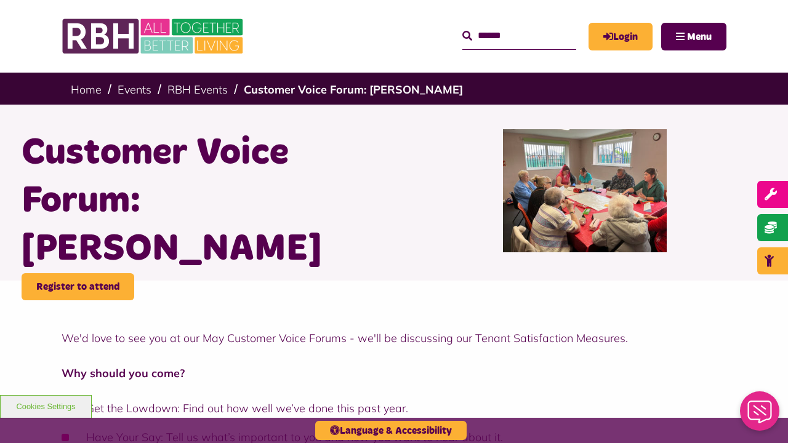
scroll to position [1117, 0]
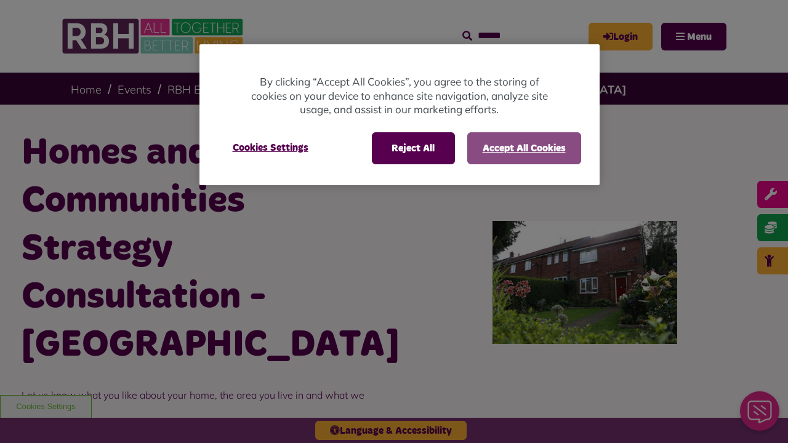
click at [523, 148] on button "Accept All Cookies" at bounding box center [524, 148] width 114 height 32
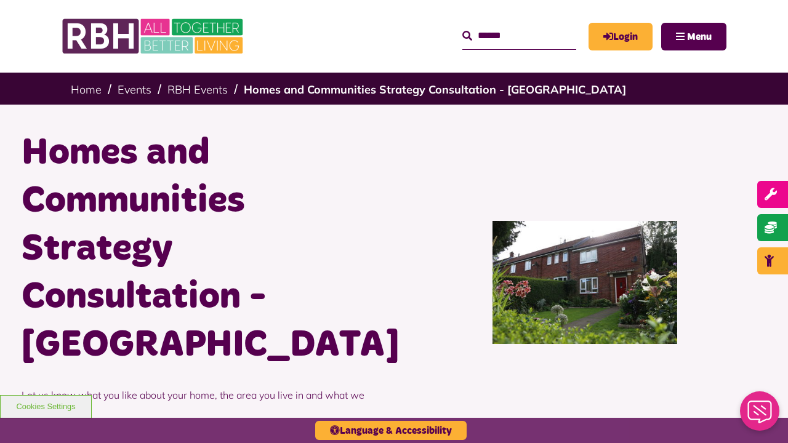
scroll to position [867, 0]
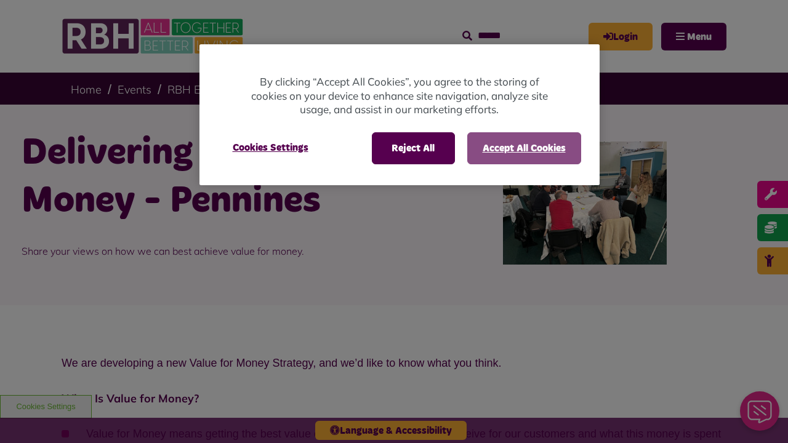
click at [523, 148] on button "Accept All Cookies" at bounding box center [524, 148] width 114 height 32
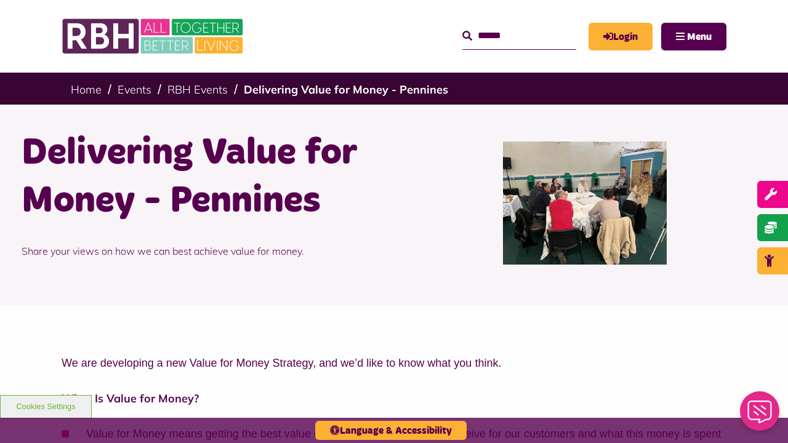
scroll to position [981, 0]
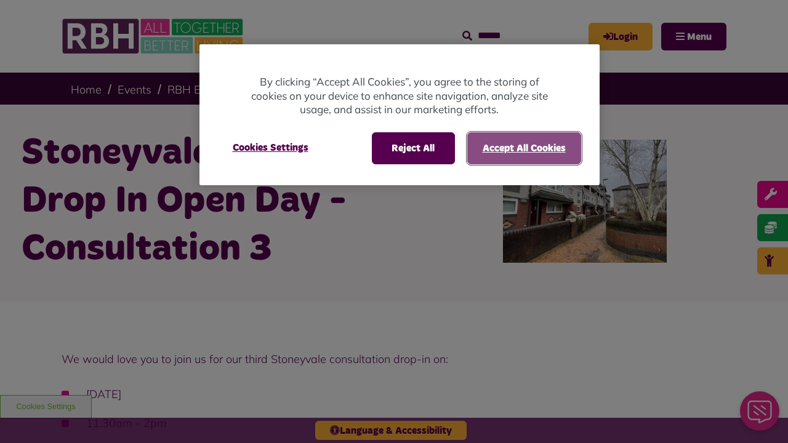
click at [523, 148] on button "Accept All Cookies" at bounding box center [524, 148] width 114 height 32
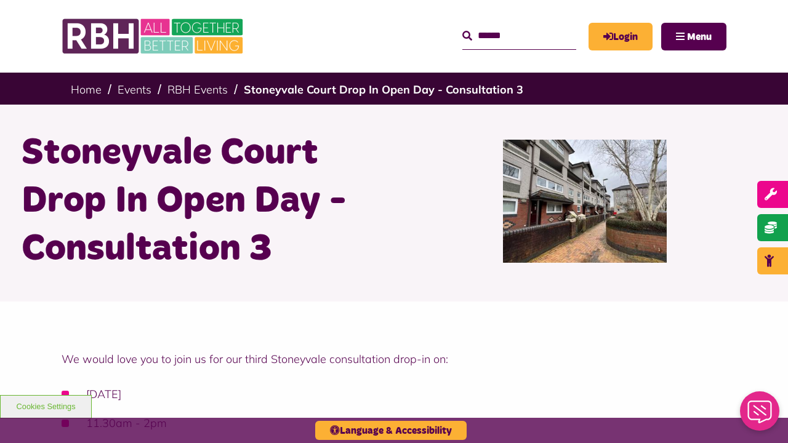
scroll to position [782, 0]
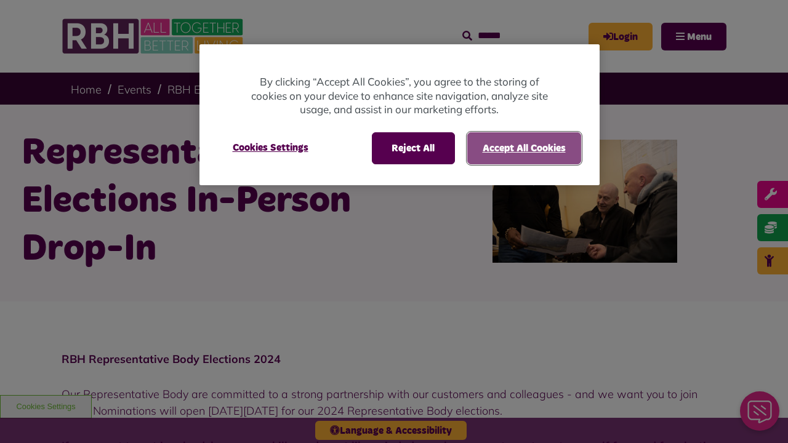
click at [523, 148] on button "Accept All Cookies" at bounding box center [524, 148] width 114 height 32
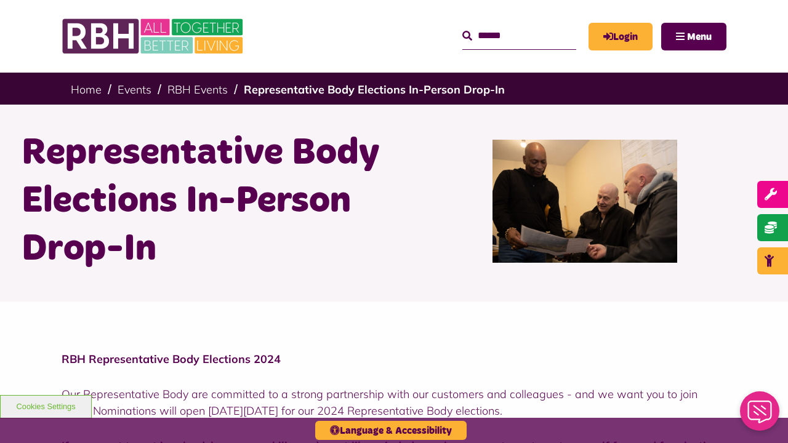
scroll to position [715, 0]
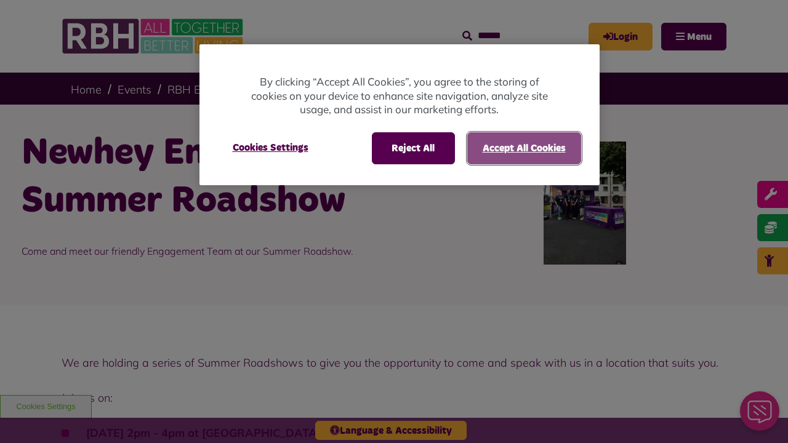
click at [523, 148] on button "Accept All Cookies" at bounding box center [524, 148] width 114 height 32
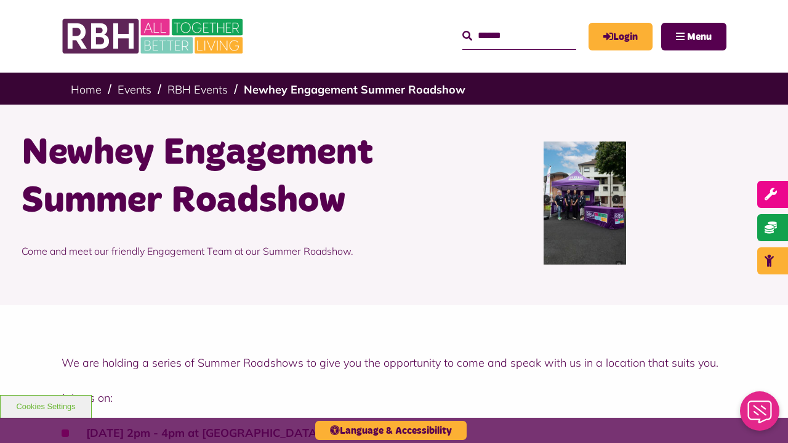
scroll to position [666, 0]
